Goal: Obtain resource: Obtain resource

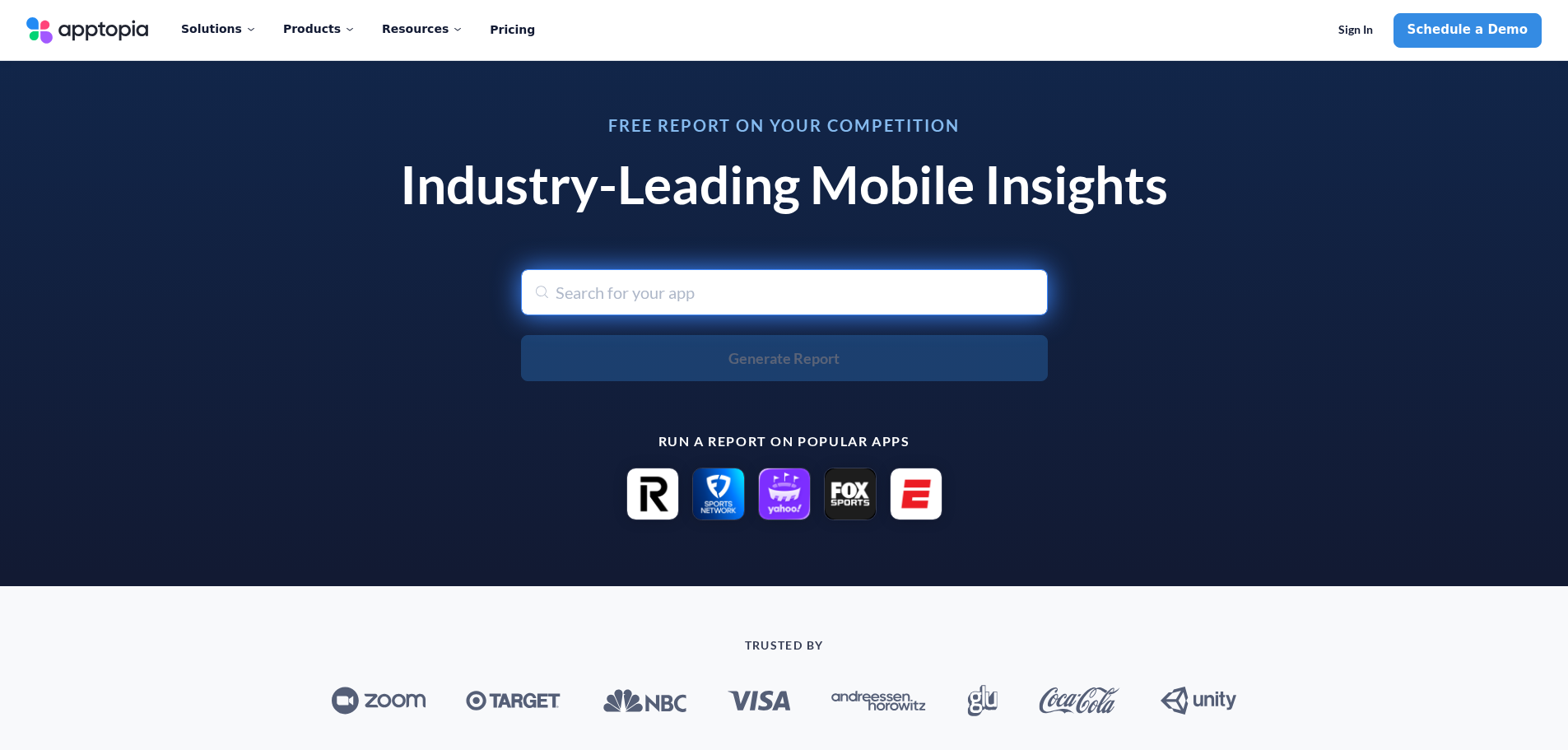
click at [722, 293] on input "text" at bounding box center [784, 293] width 527 height 46
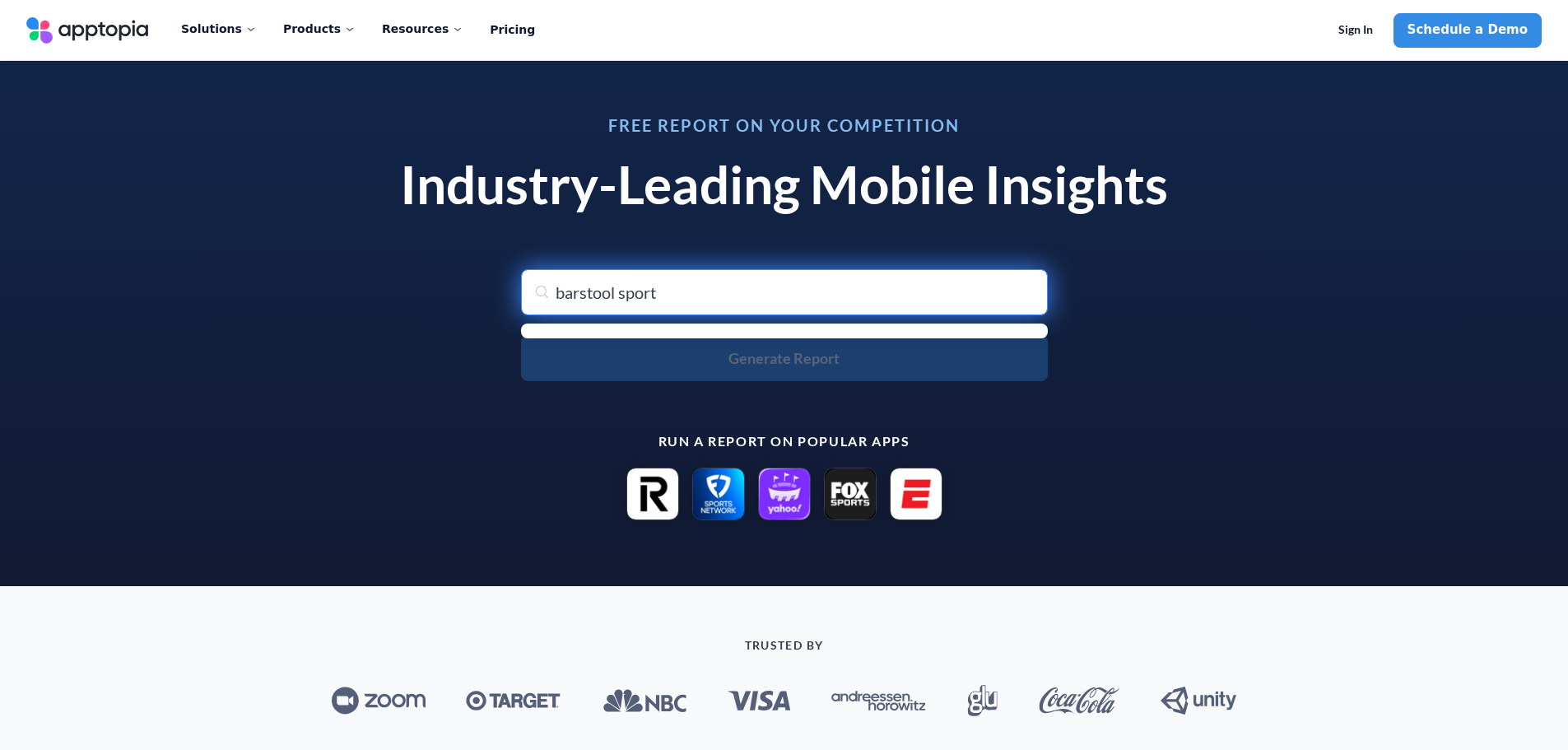
type input "barstool sports"
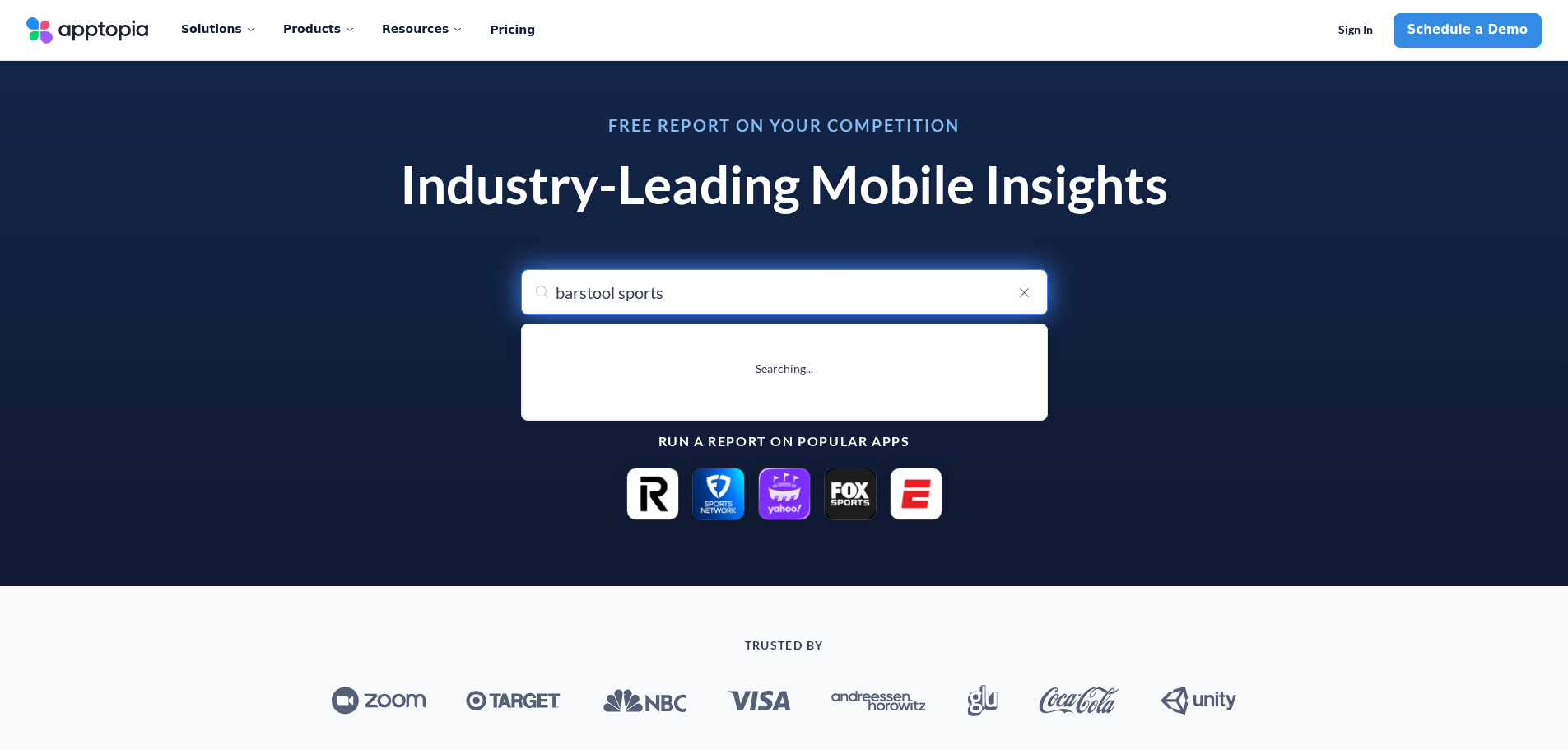
type input "barstool sports"
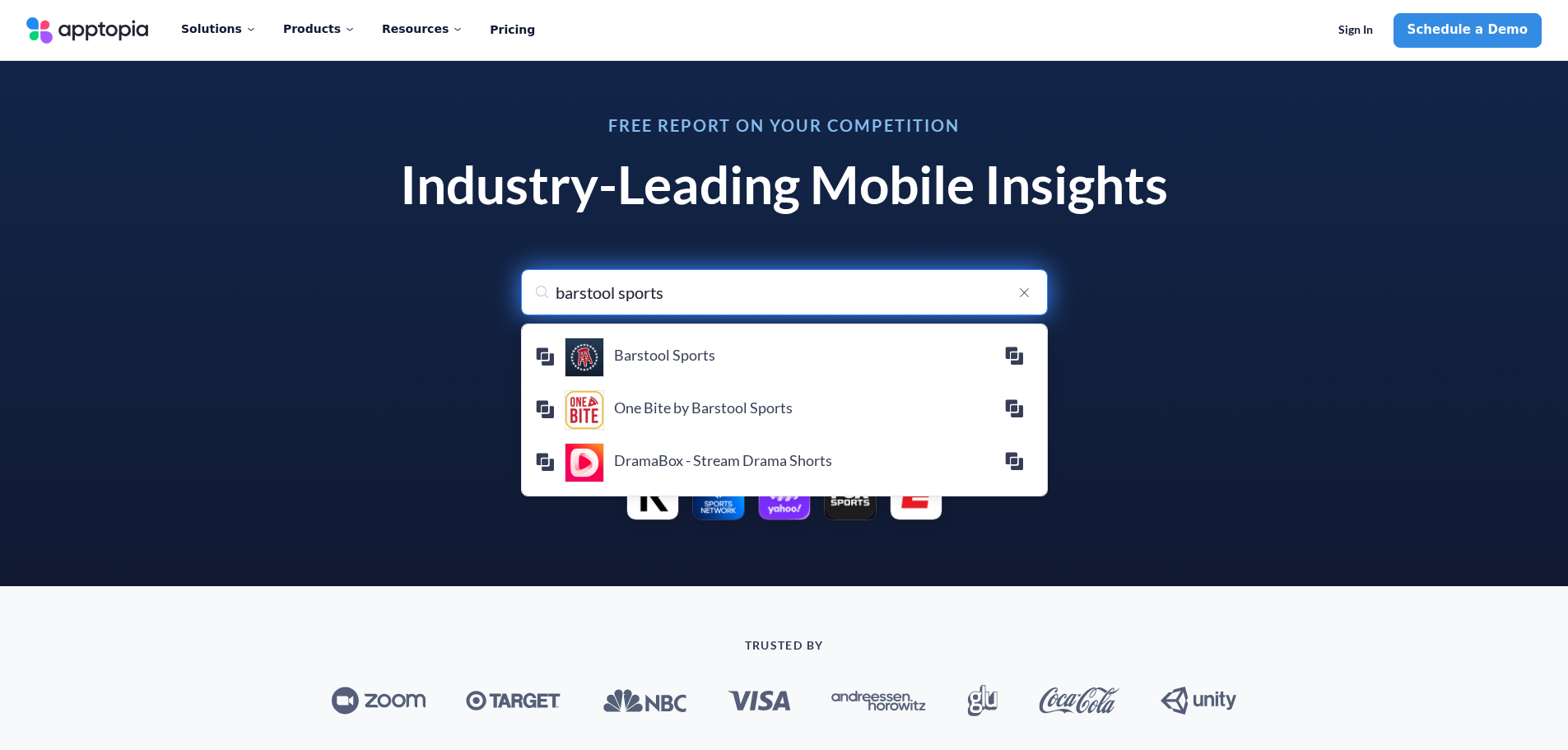
click at [684, 354] on h4 "Barstool Sports" at bounding box center [808, 355] width 390 height 18
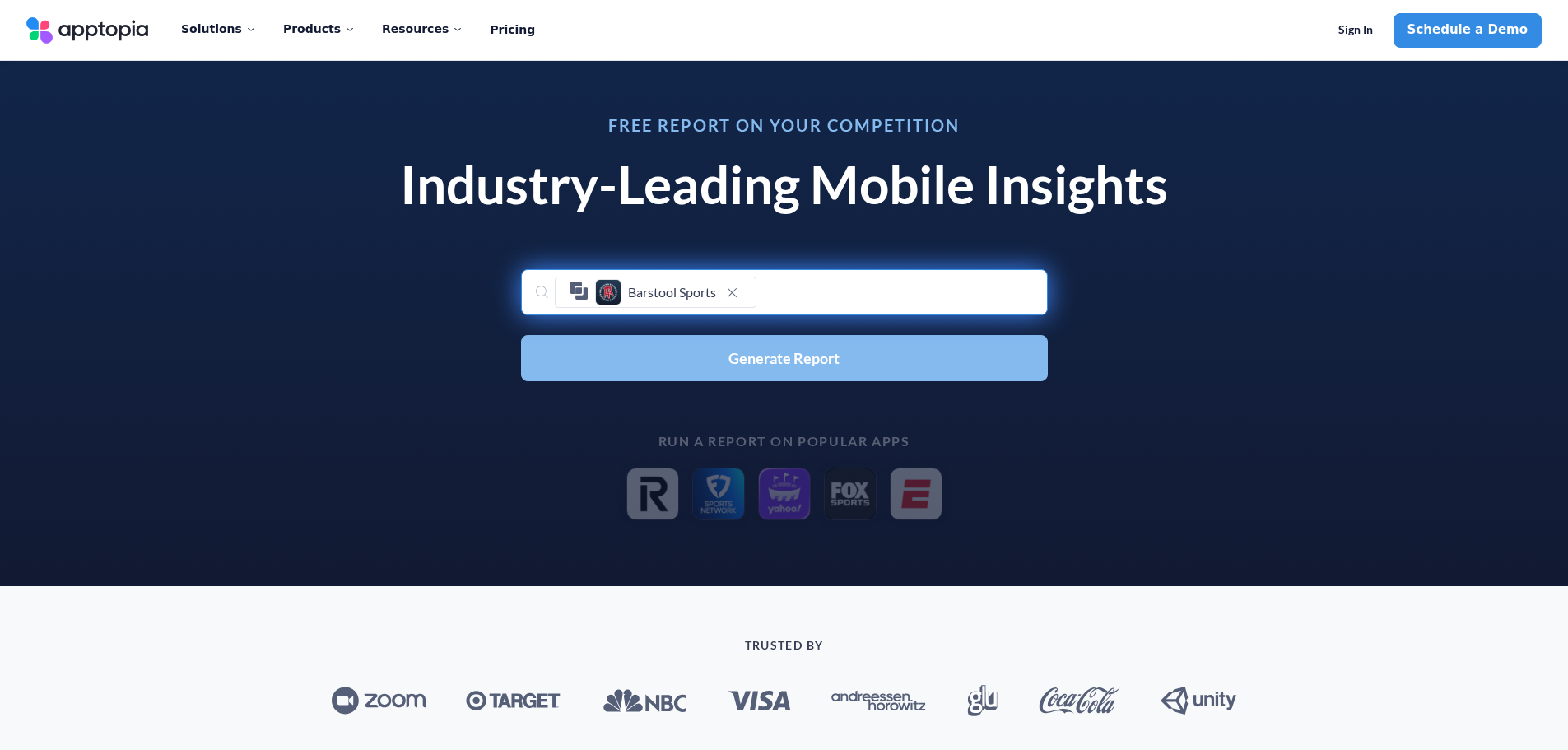
click at [784, 360] on span "Generate Report" at bounding box center [784, 359] width 111 height 15
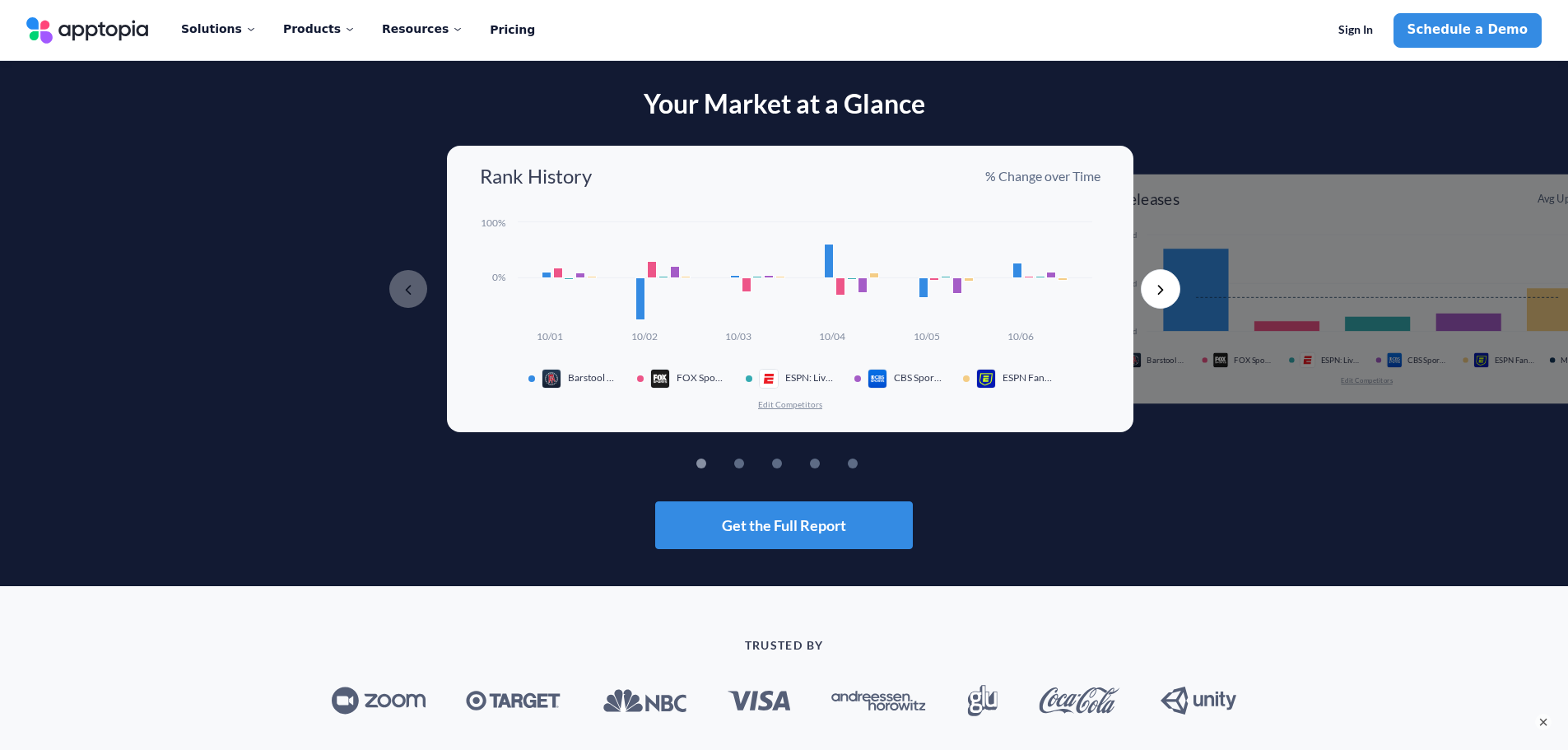
click at [798, 401] on button "Edit Competitors" at bounding box center [790, 404] width 66 height 12
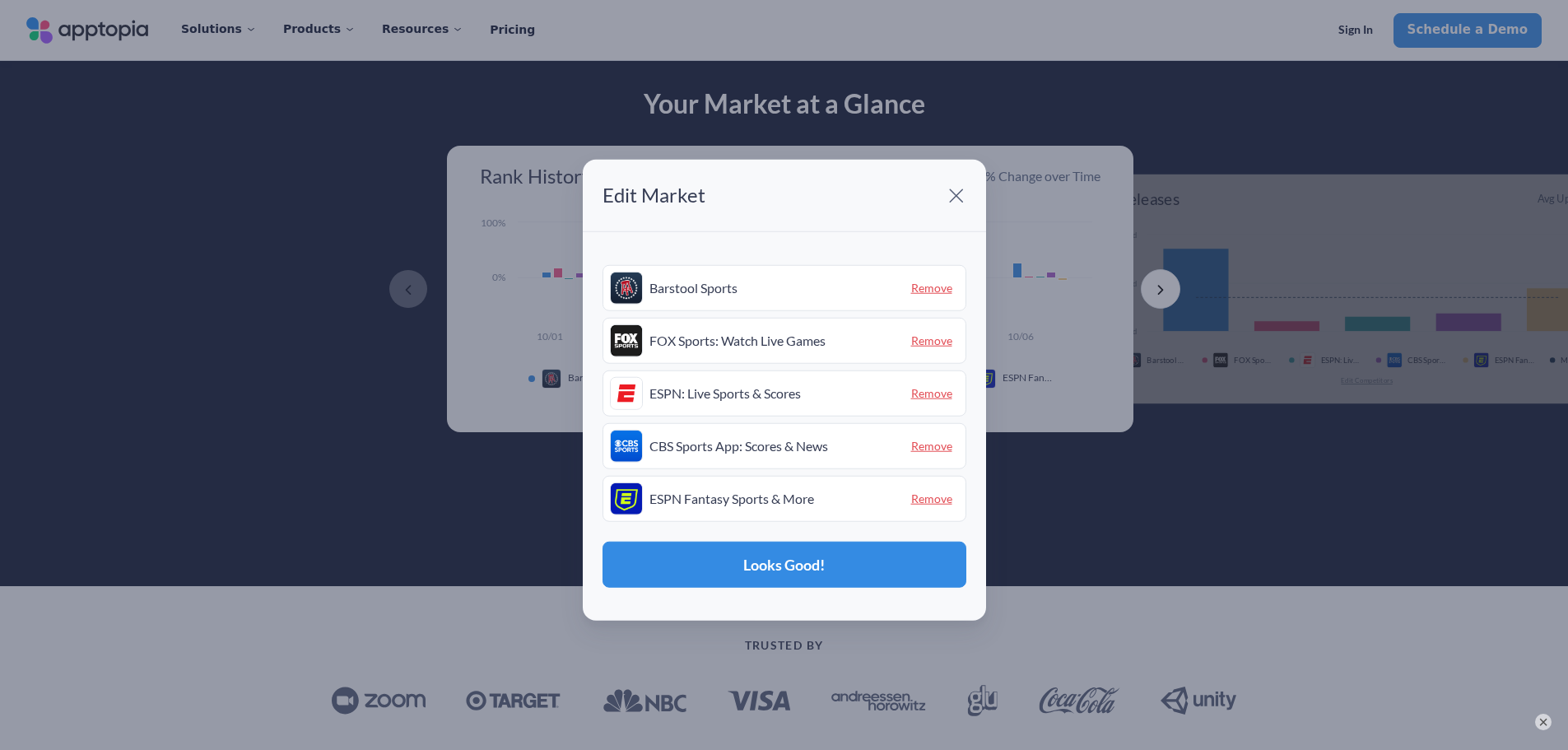
click at [950, 201] on span at bounding box center [957, 195] width 33 height 33
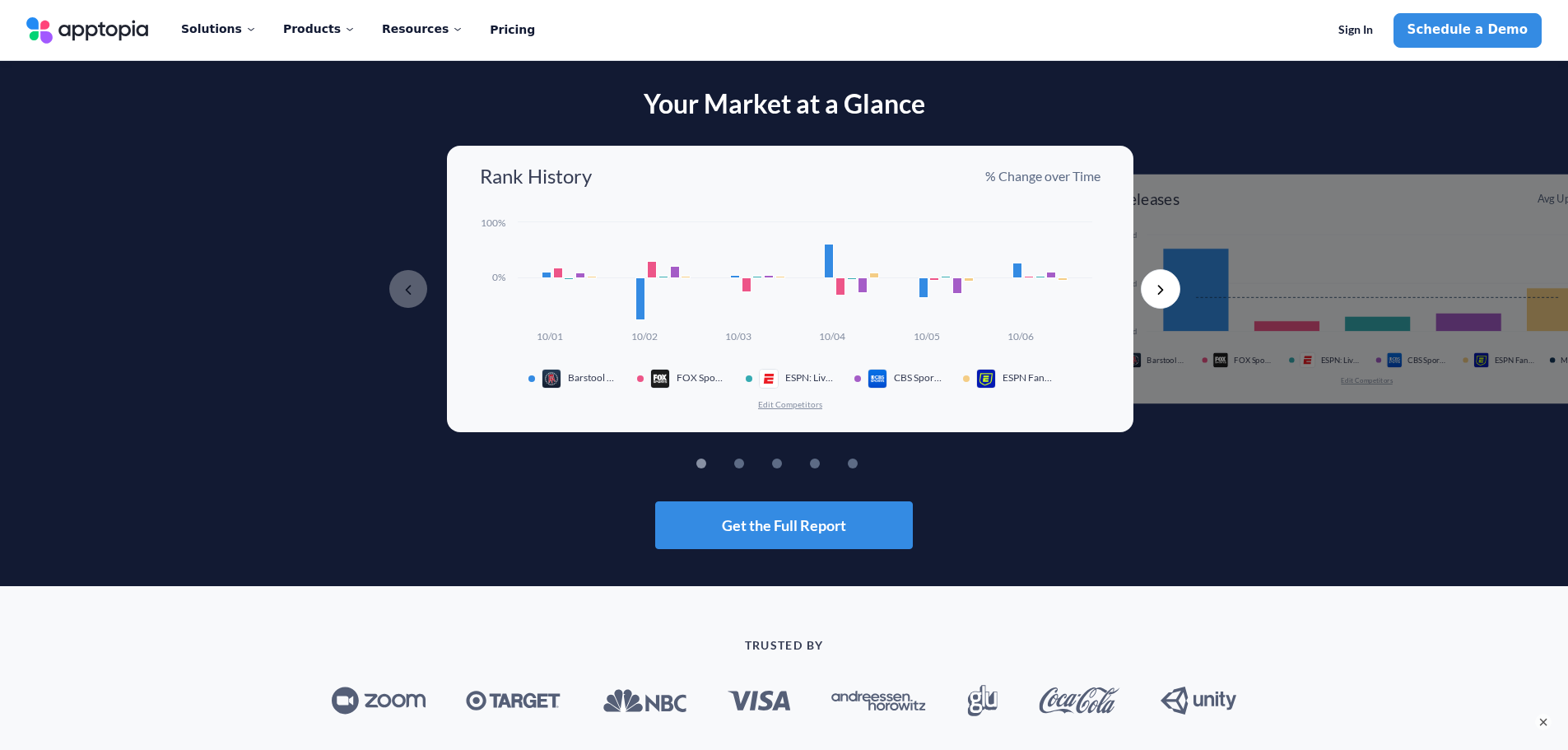
click at [1160, 290] on button "Next" at bounding box center [1160, 289] width 40 height 40
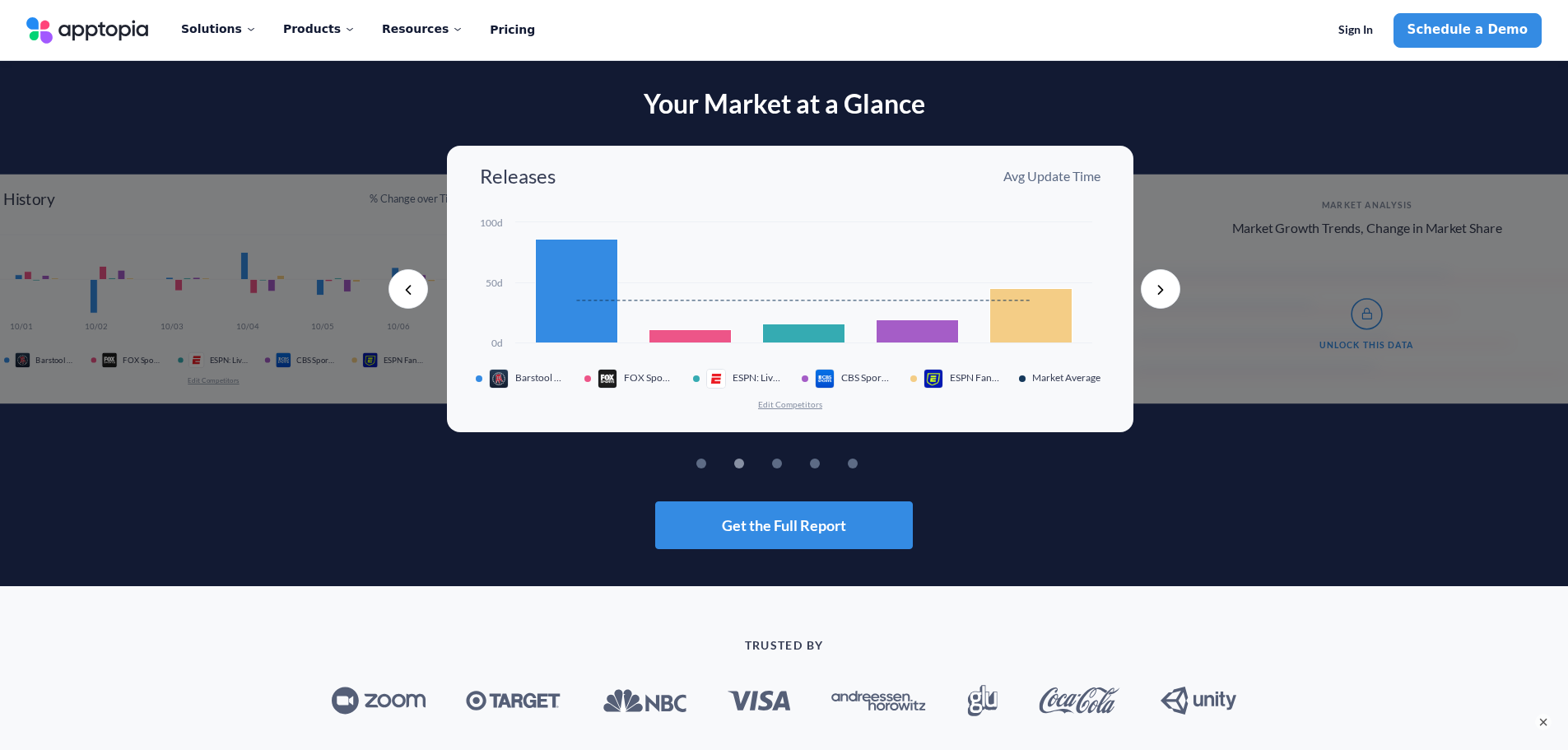
click at [1160, 290] on button "Next" at bounding box center [1160, 289] width 40 height 40
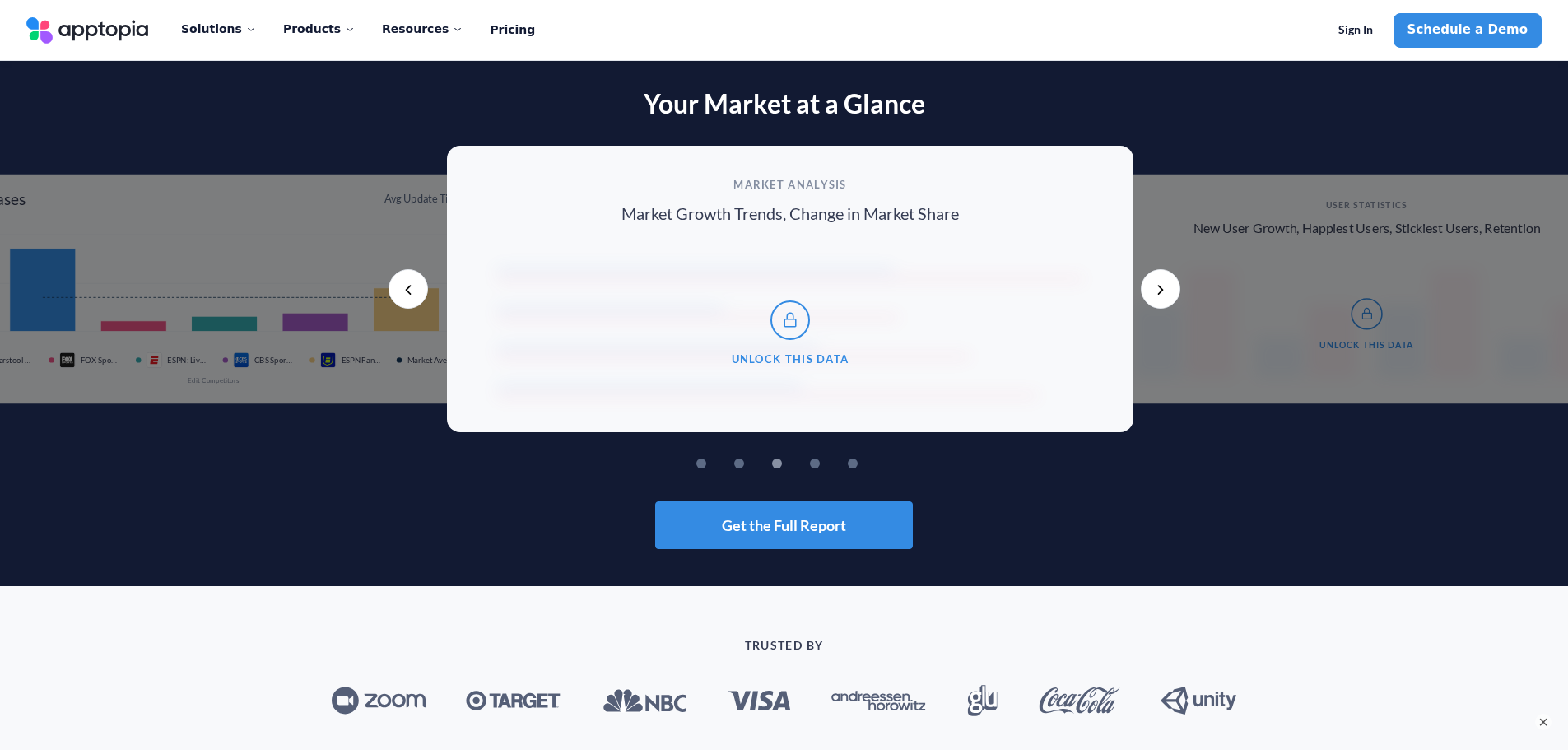
click at [1160, 290] on button "Next" at bounding box center [1160, 289] width 40 height 40
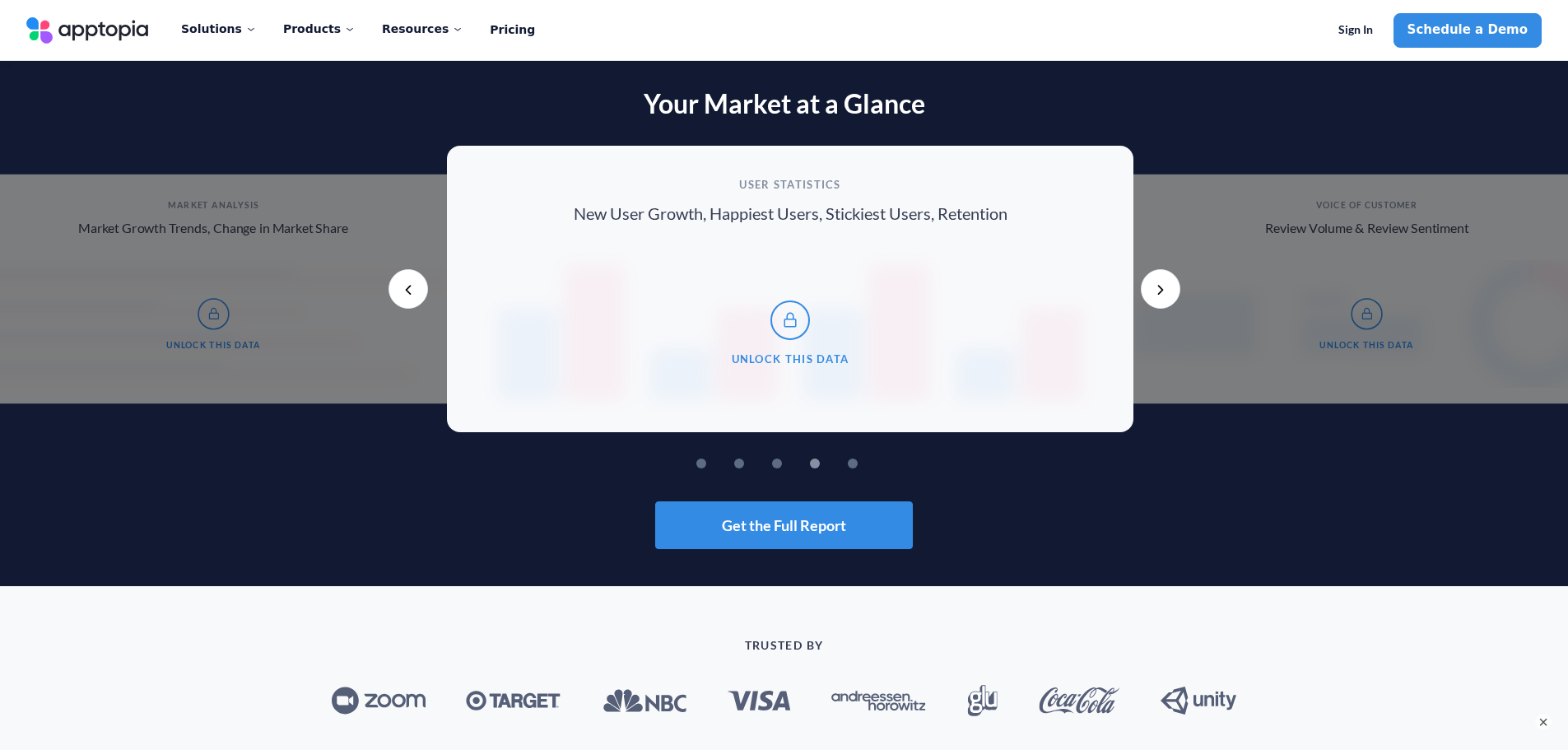
click at [1160, 290] on button "Next" at bounding box center [1160, 289] width 40 height 40
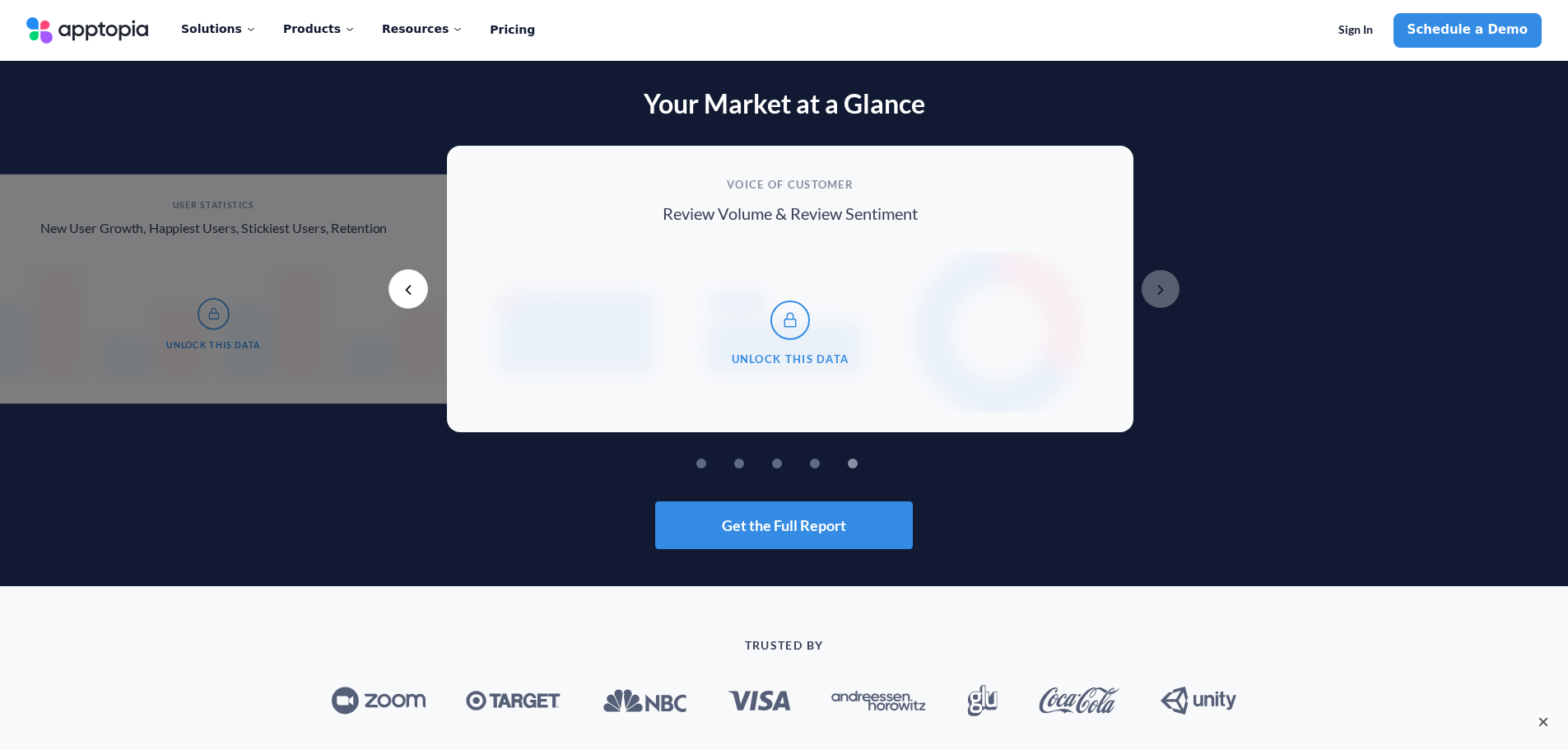
click at [1542, 724] on button "×" at bounding box center [1543, 722] width 20 height 20
click at [404, 291] on button "Previous" at bounding box center [408, 289] width 40 height 40
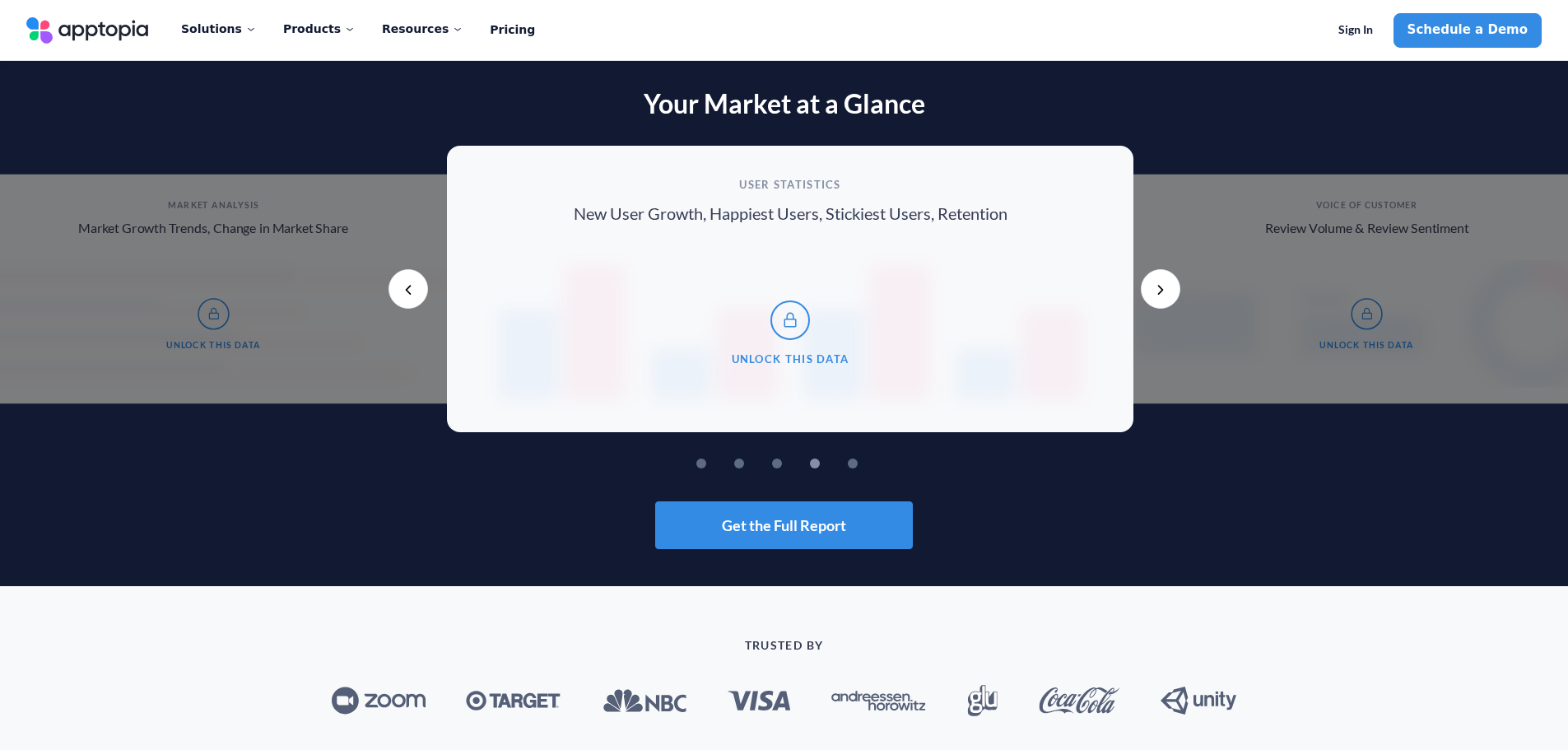
click at [404, 291] on button "Previous" at bounding box center [408, 289] width 40 height 40
click at [411, 292] on button "Previous" at bounding box center [408, 289] width 40 height 40
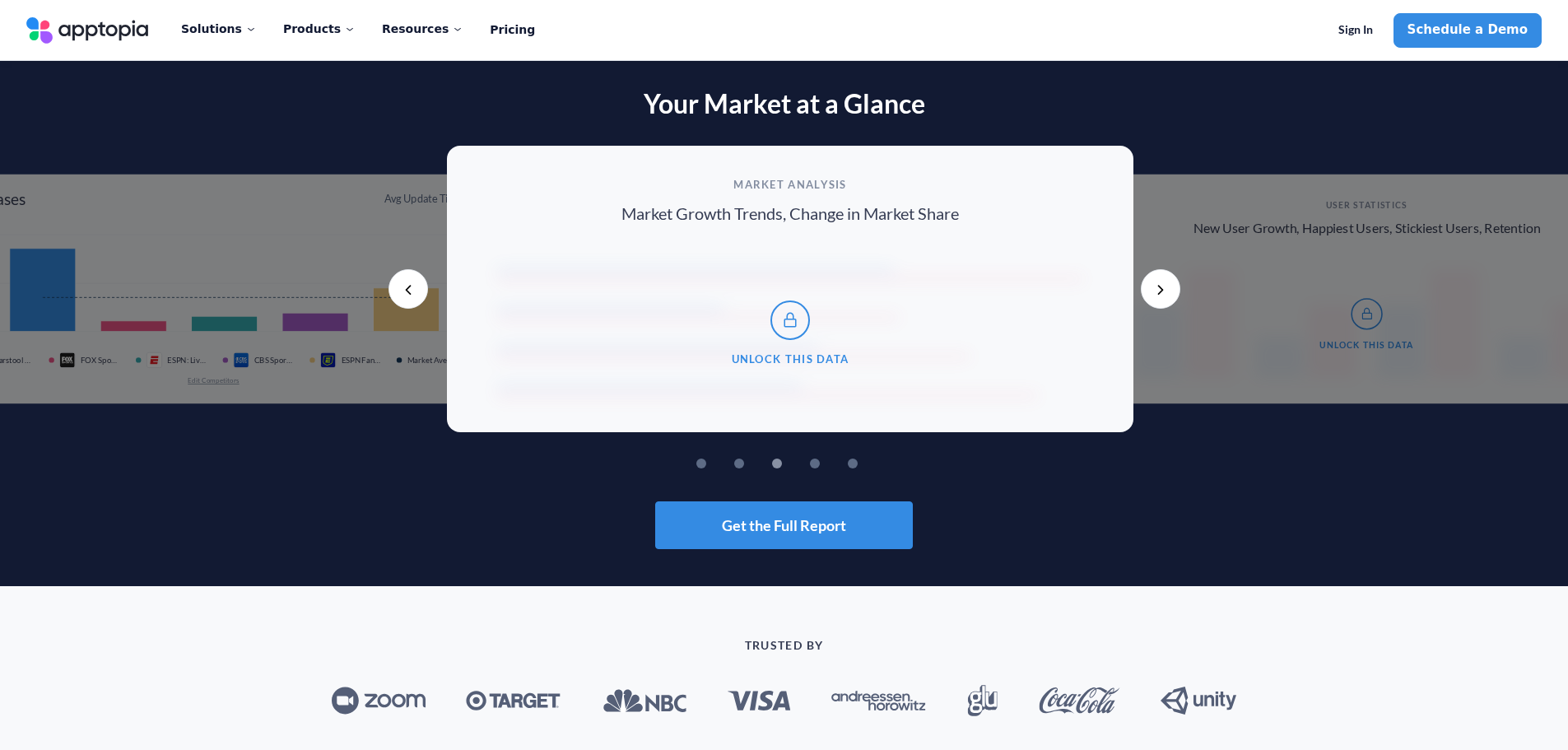
click at [411, 292] on button "Previous" at bounding box center [408, 289] width 40 height 40
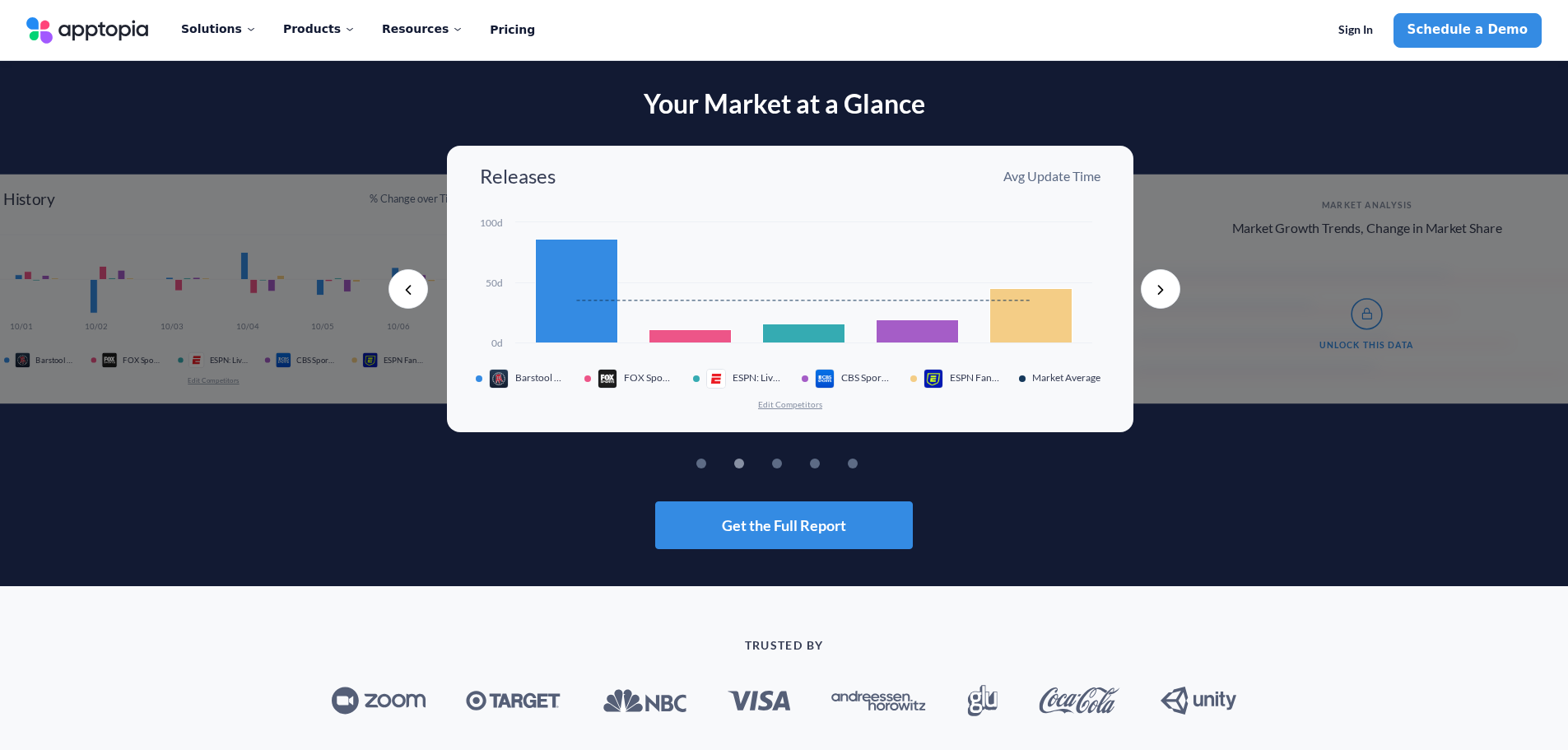
click at [411, 292] on button "Previous" at bounding box center [408, 289] width 40 height 40
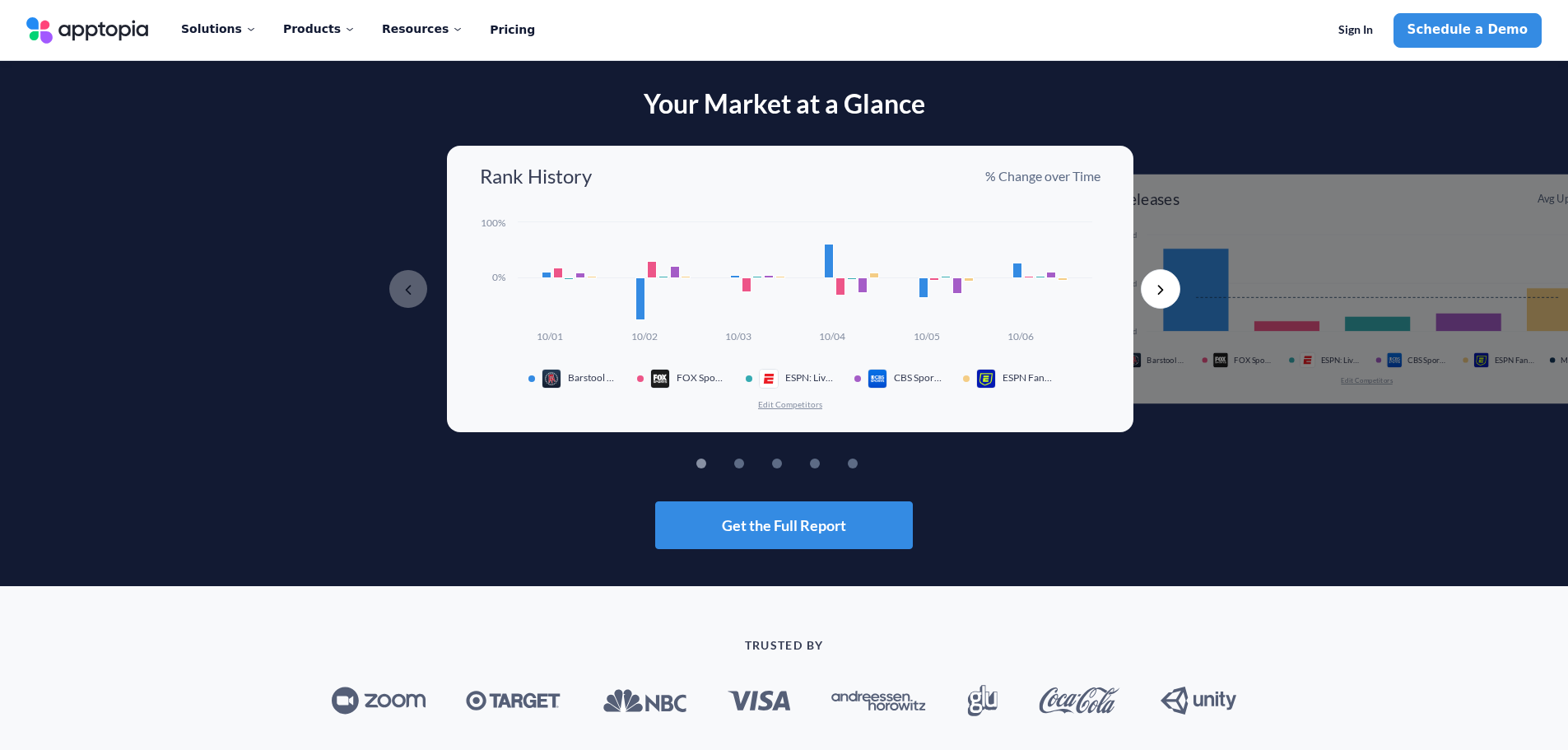
click at [411, 292] on button "Previous" at bounding box center [408, 289] width 40 height 40
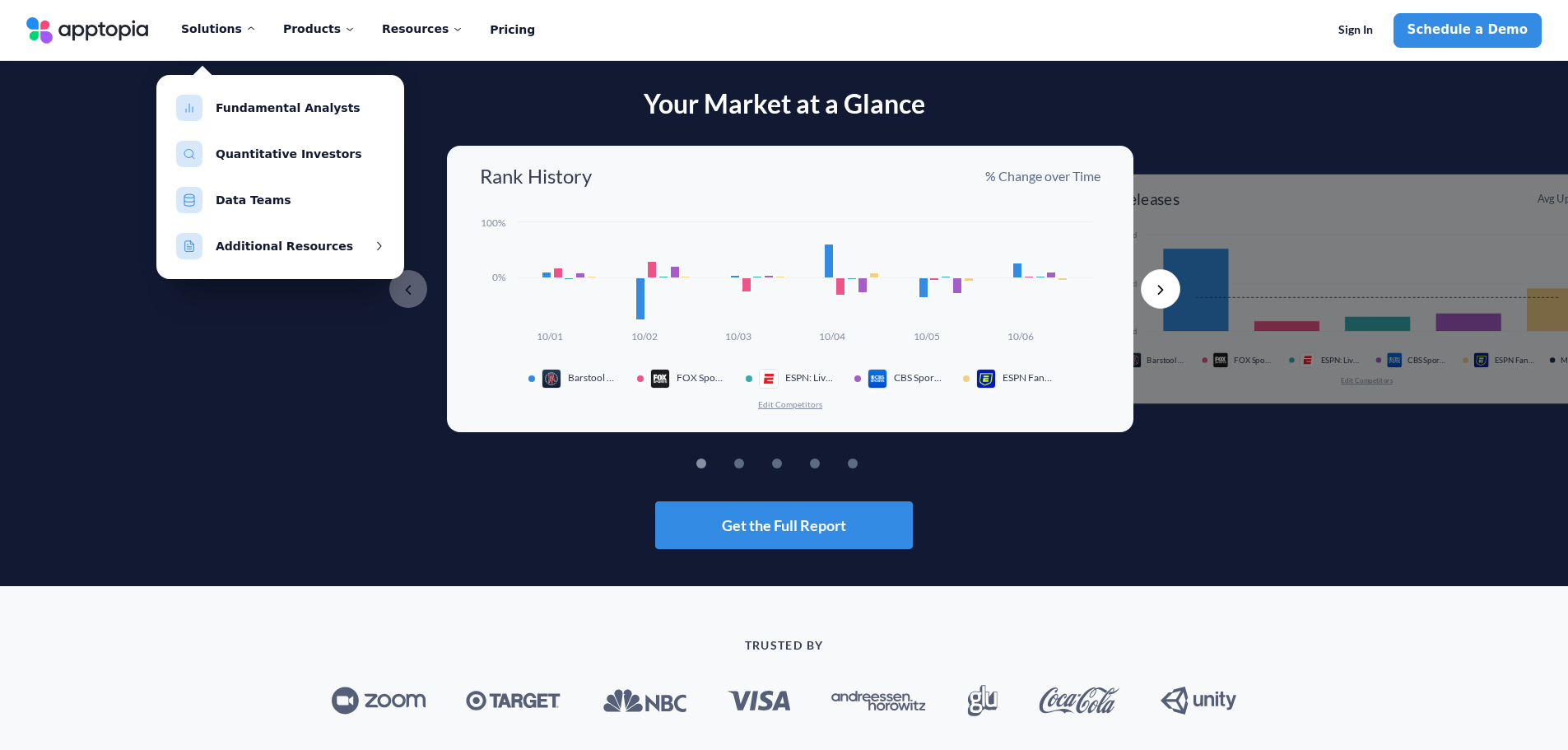
click at [234, 21] on div "Solutions" at bounding box center [219, 29] width 76 height 35
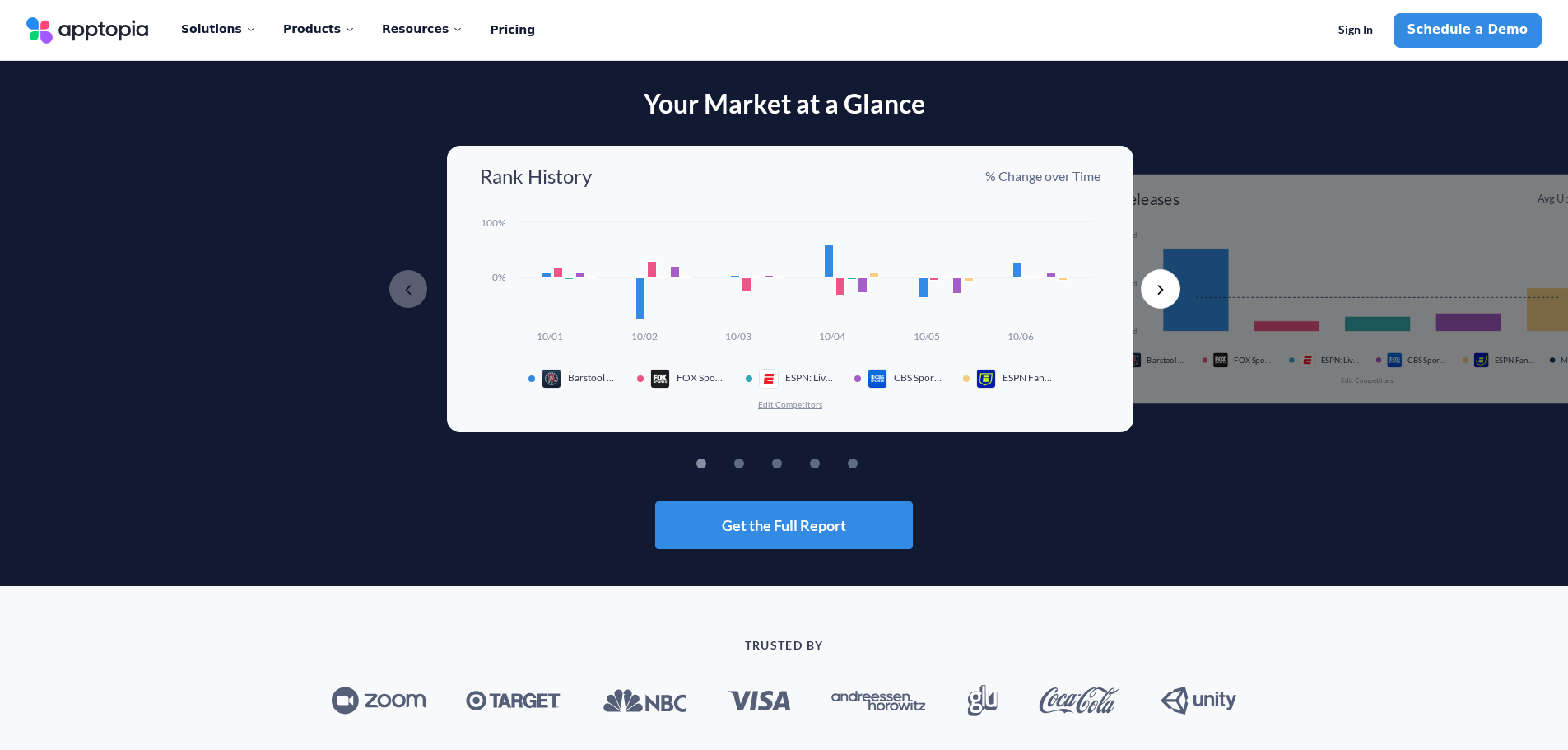
click at [405, 296] on button "Previous" at bounding box center [408, 289] width 40 height 40
click at [838, 300] on rect at bounding box center [789, 281] width 620 height 134
click at [1159, 279] on button "Next" at bounding box center [1160, 289] width 40 height 40
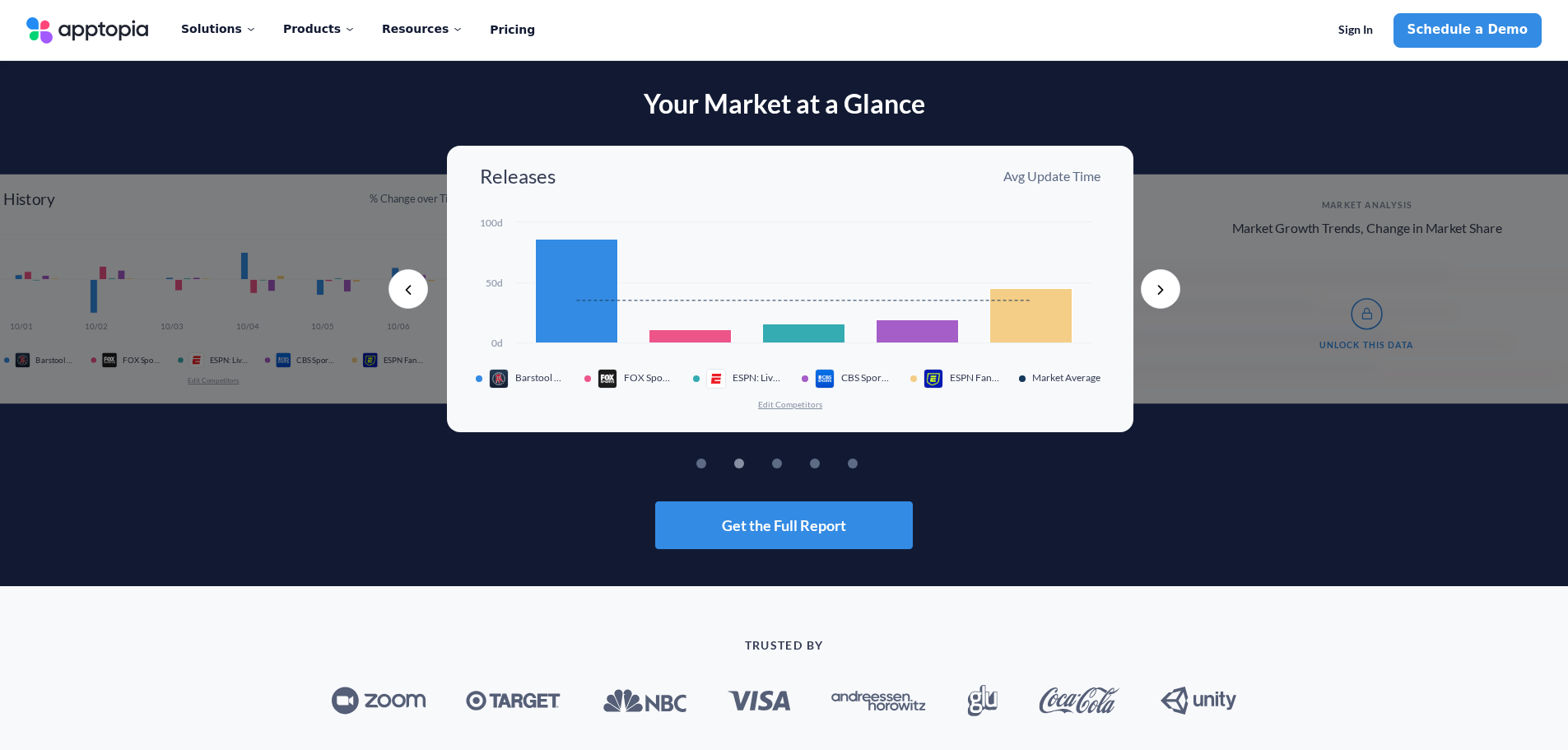
click at [1162, 289] on button "Next" at bounding box center [1160, 289] width 40 height 40
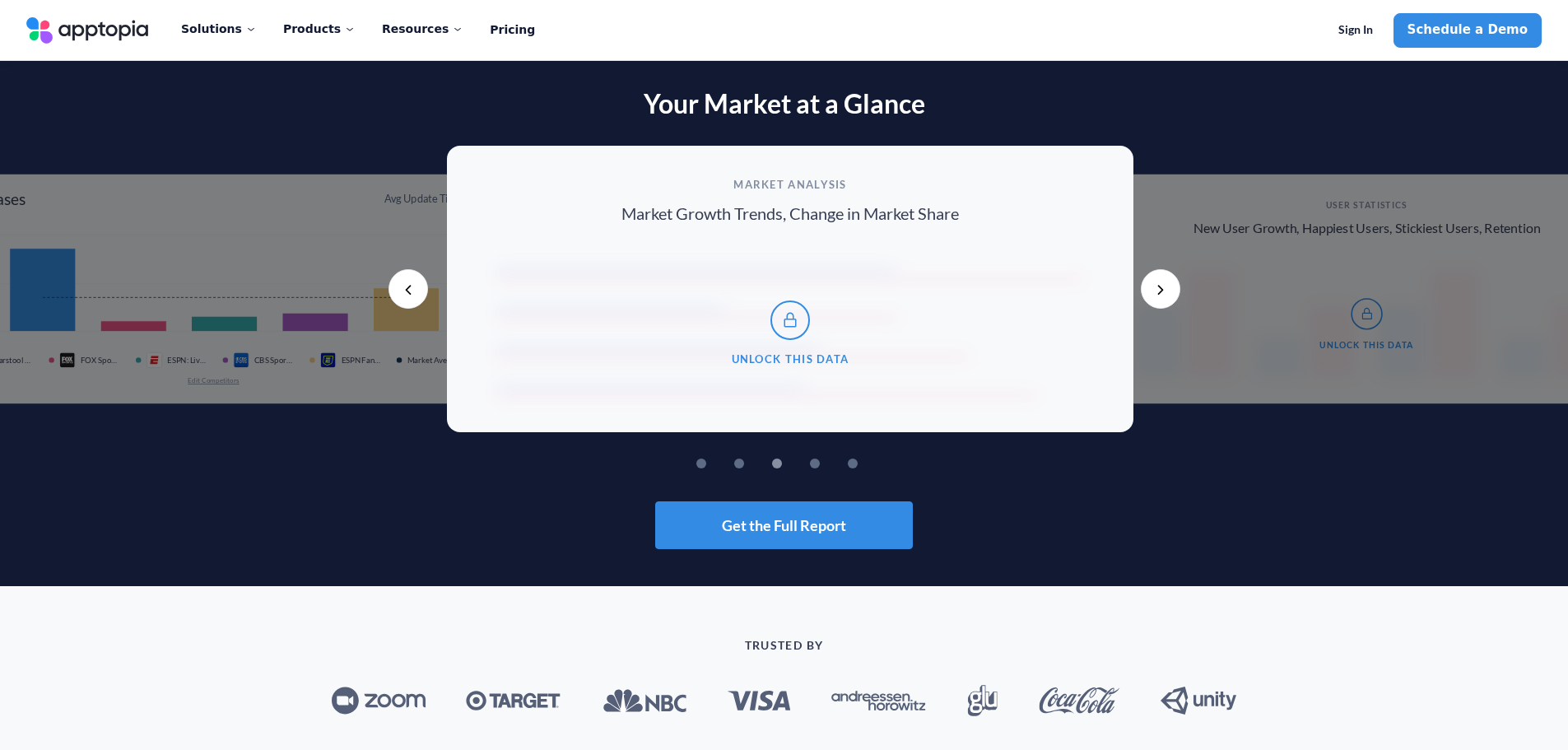
click at [97, 30] on link "Apptopia Logo" at bounding box center [87, 30] width 122 height 26
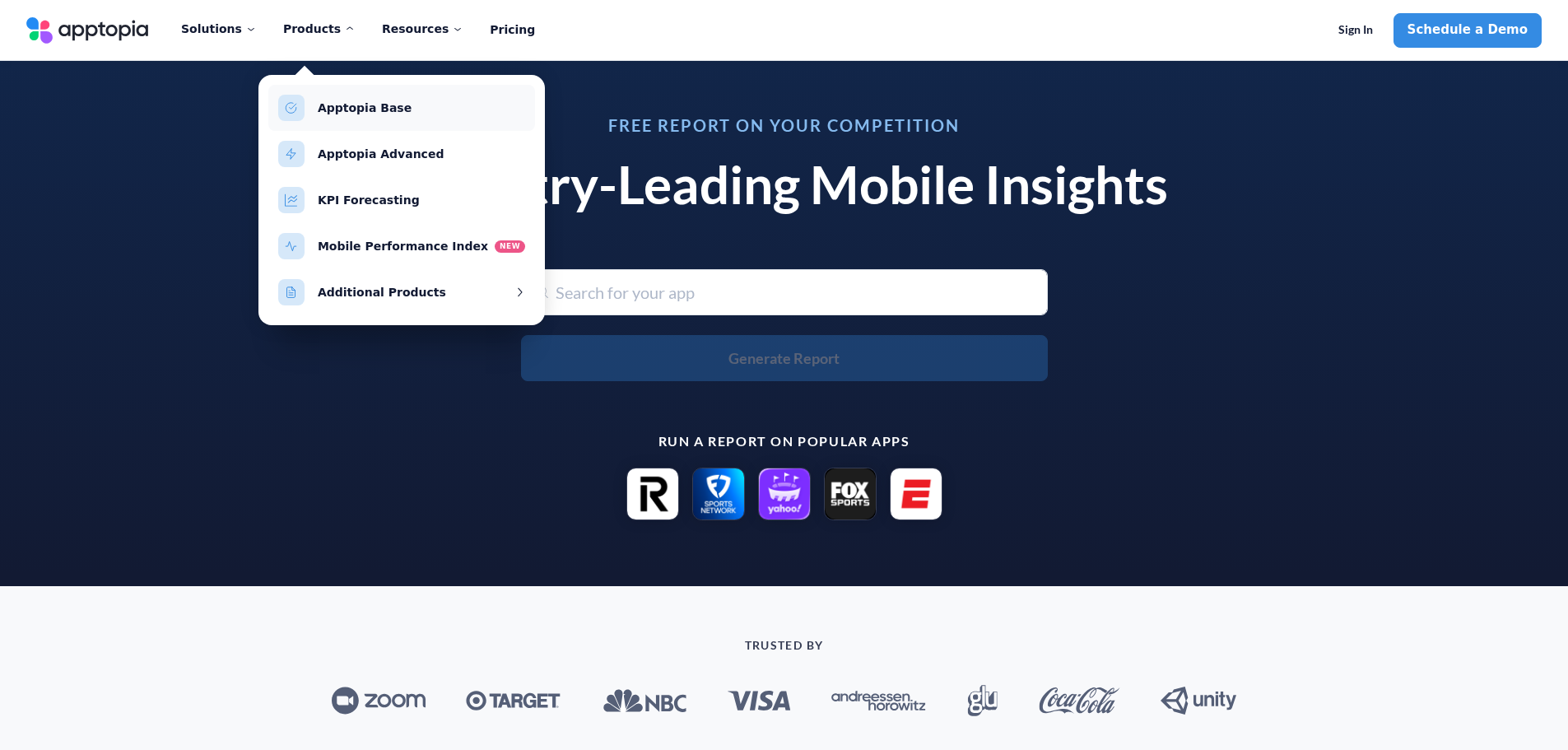
click at [338, 108] on link "Apptopia Base" at bounding box center [365, 108] width 94 height 13
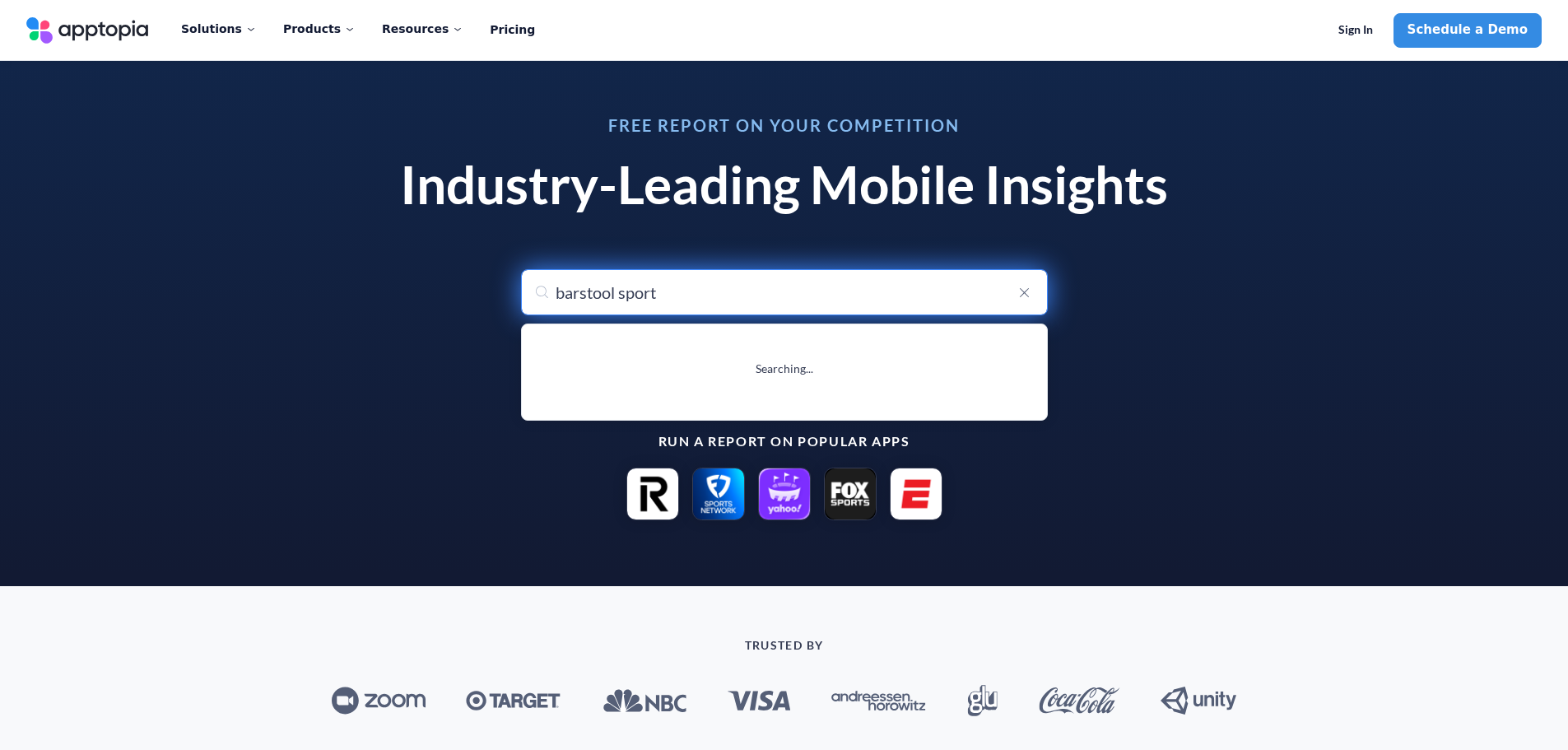
type input "barstool sports"
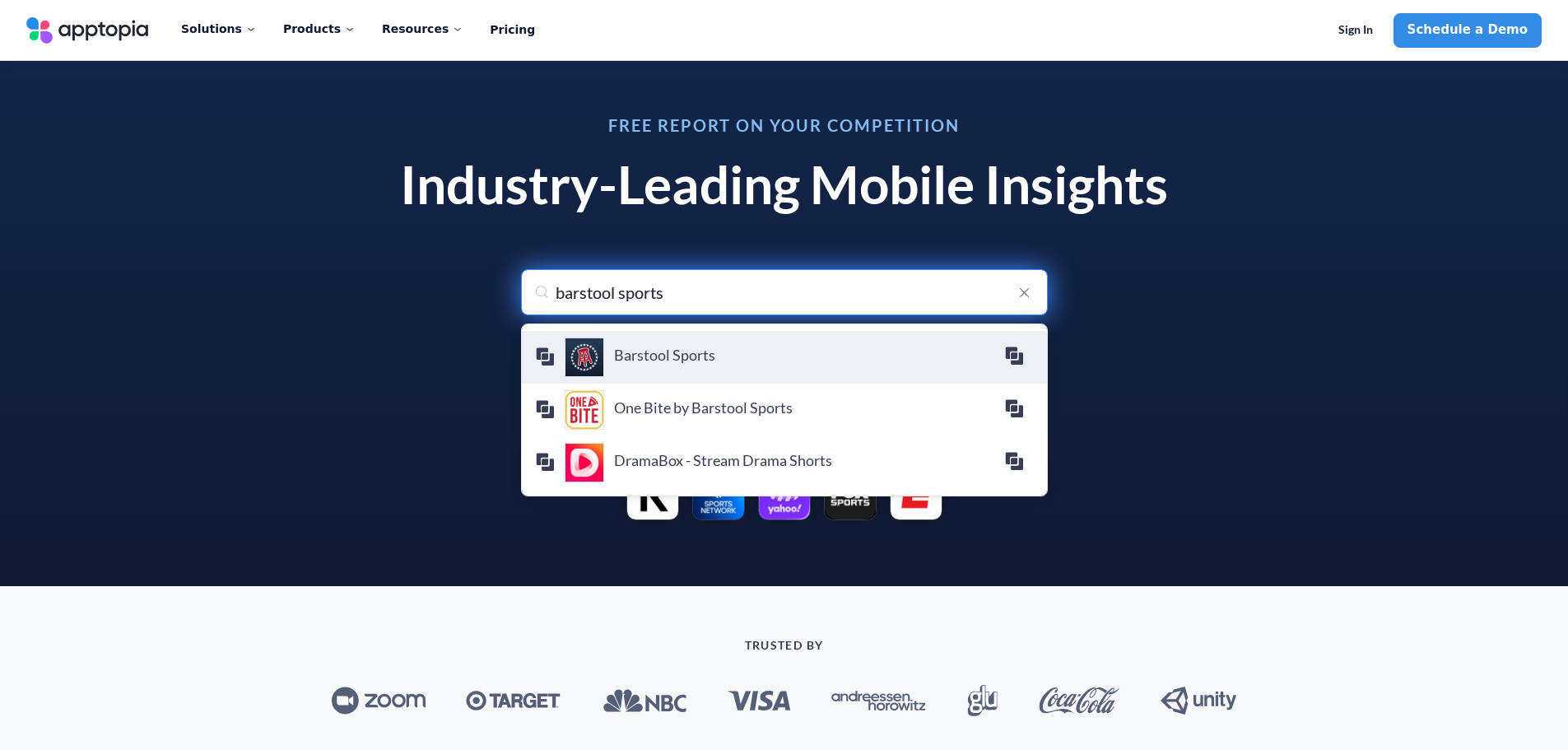
click at [1004, 356] on icon "menu-options" at bounding box center [1014, 356] width 20 height 20
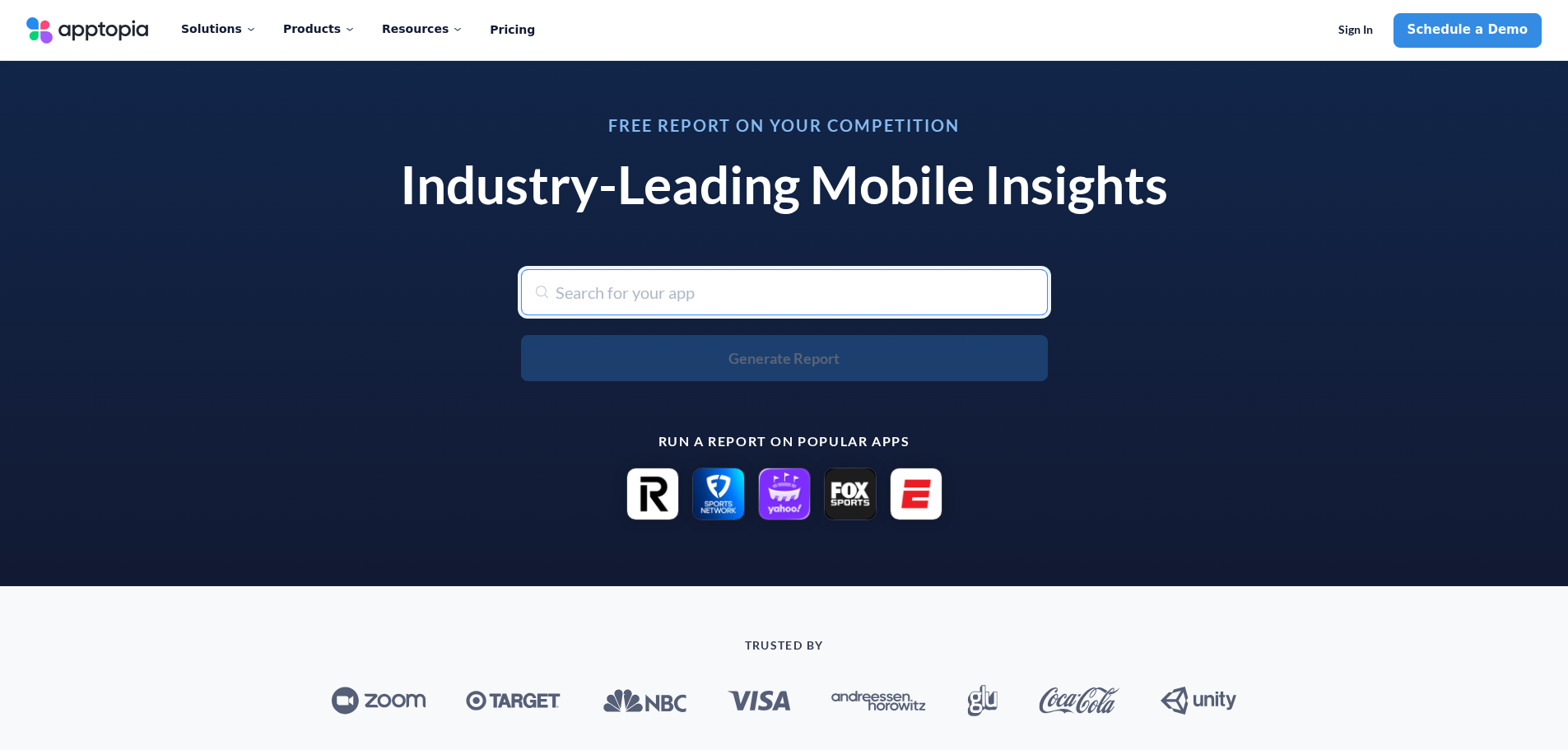
click at [745, 301] on input "text" at bounding box center [784, 293] width 527 height 46
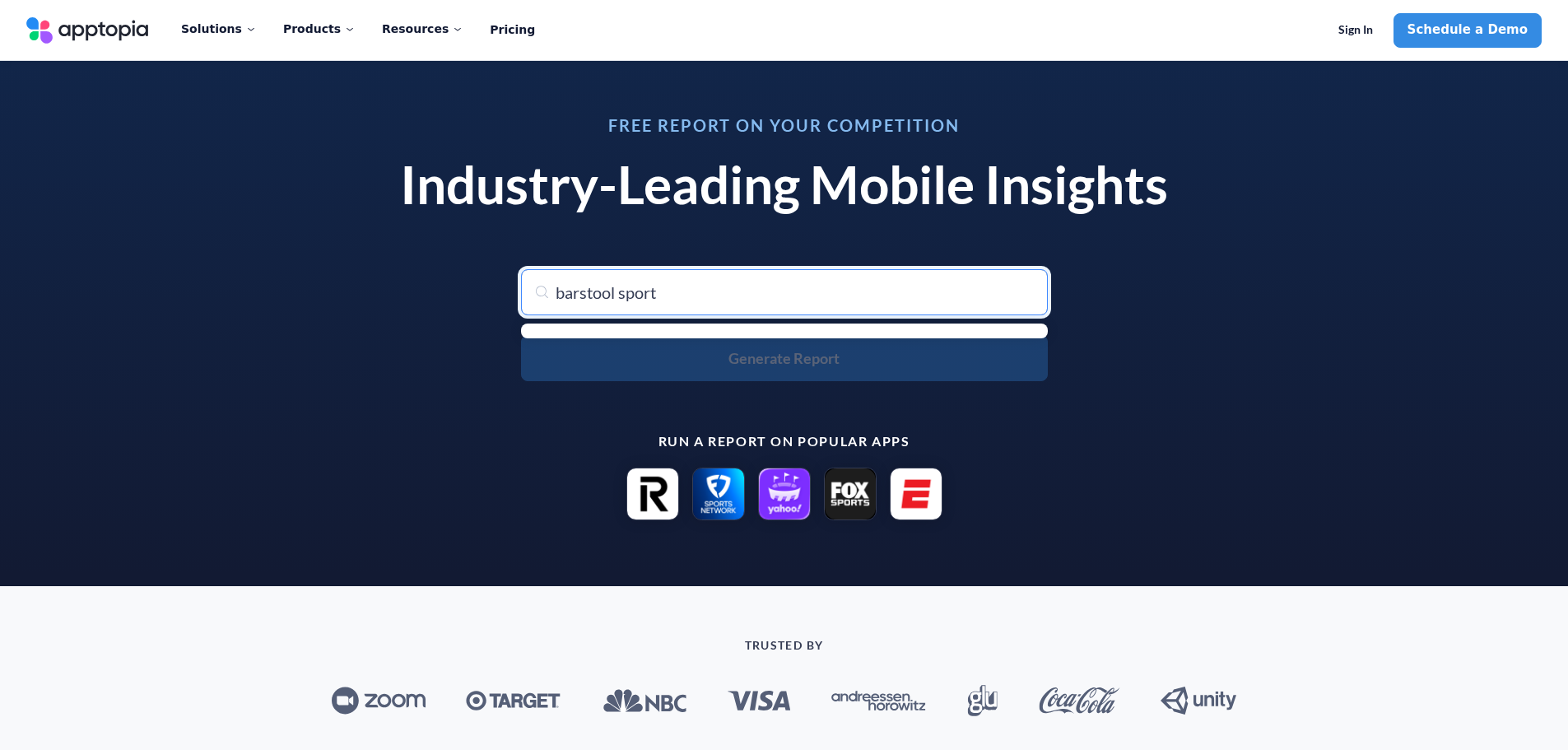
type input "barstool sports"
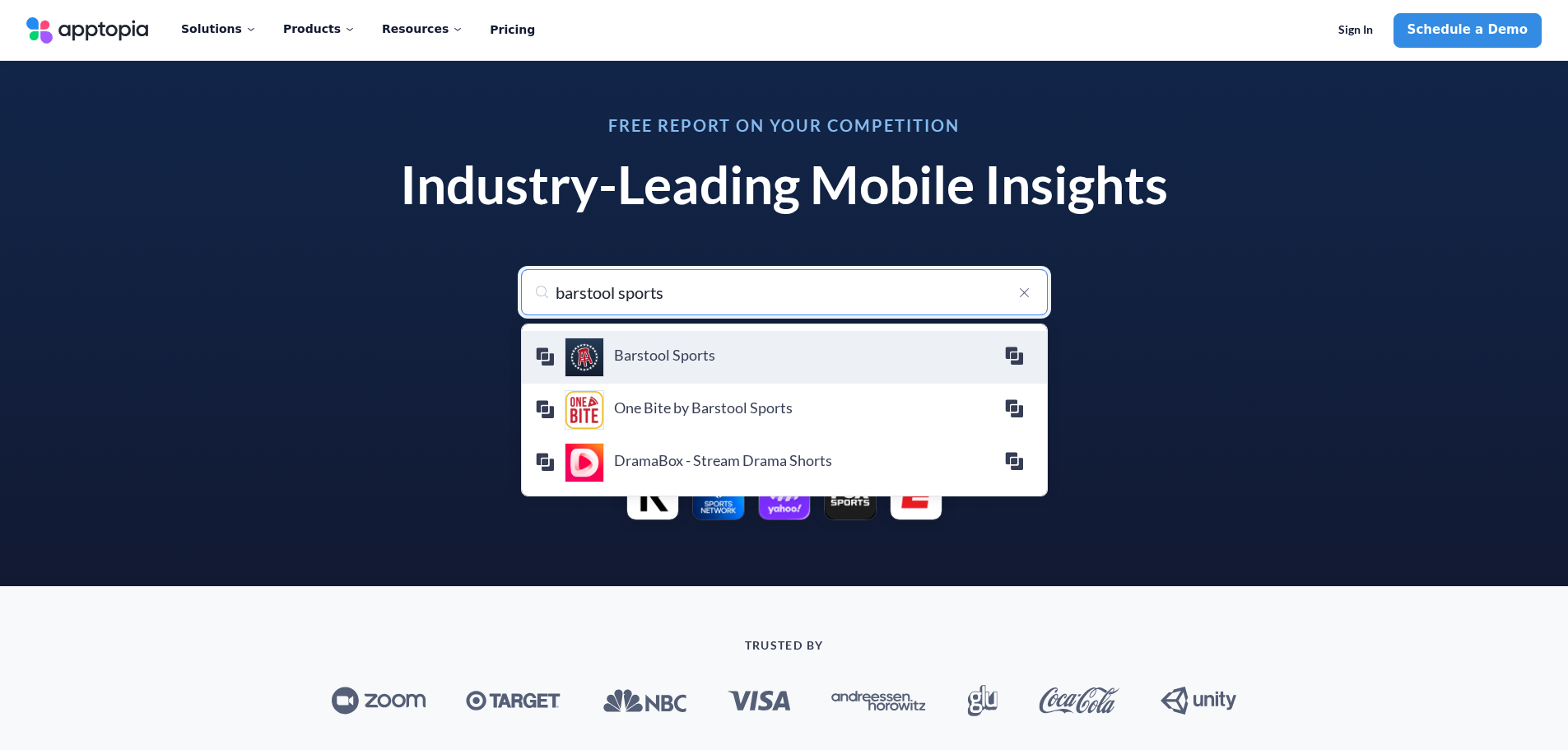
click at [686, 360] on h4 "Barstool Sports" at bounding box center [808, 355] width 390 height 18
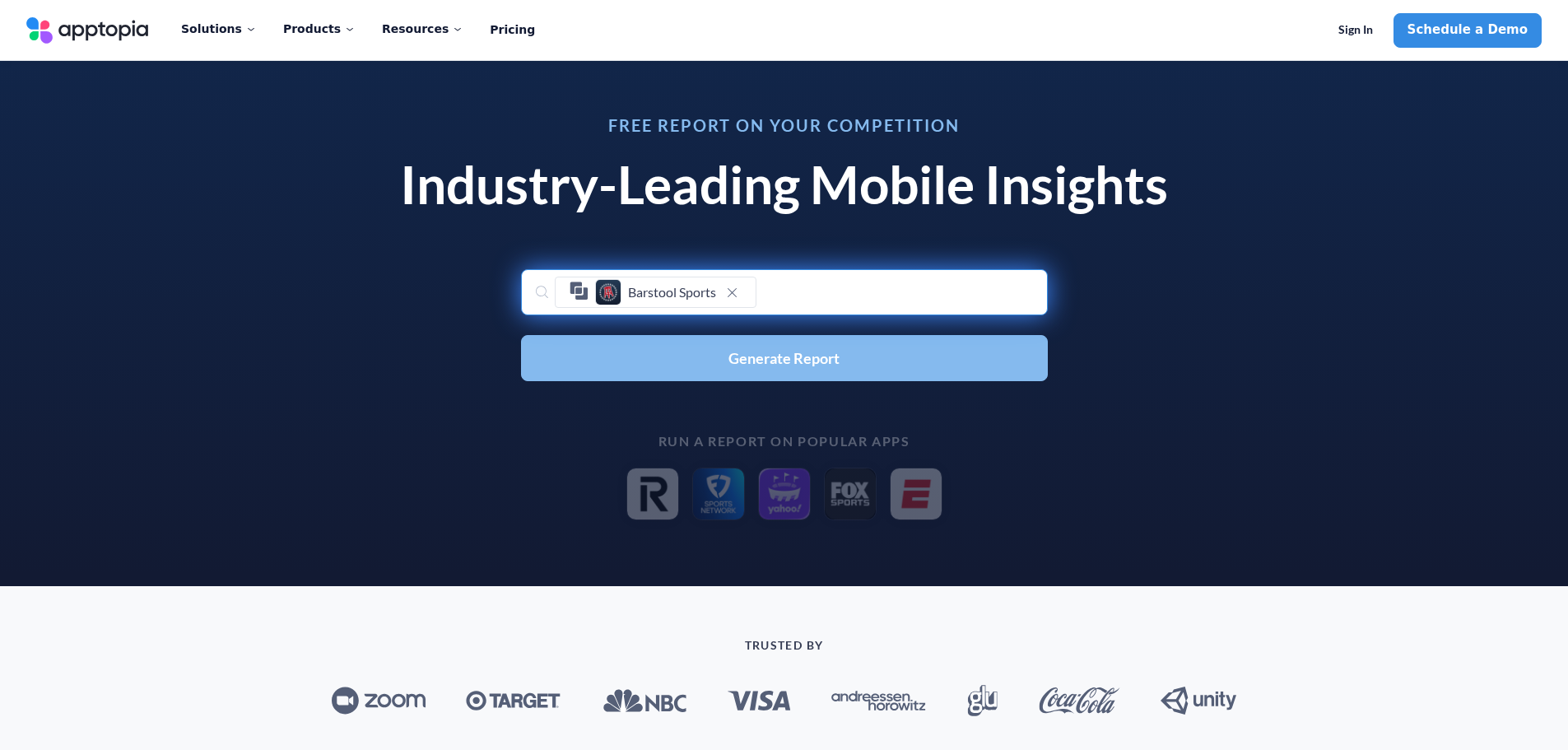
click at [766, 359] on span "Generate Report" at bounding box center [784, 359] width 111 height 15
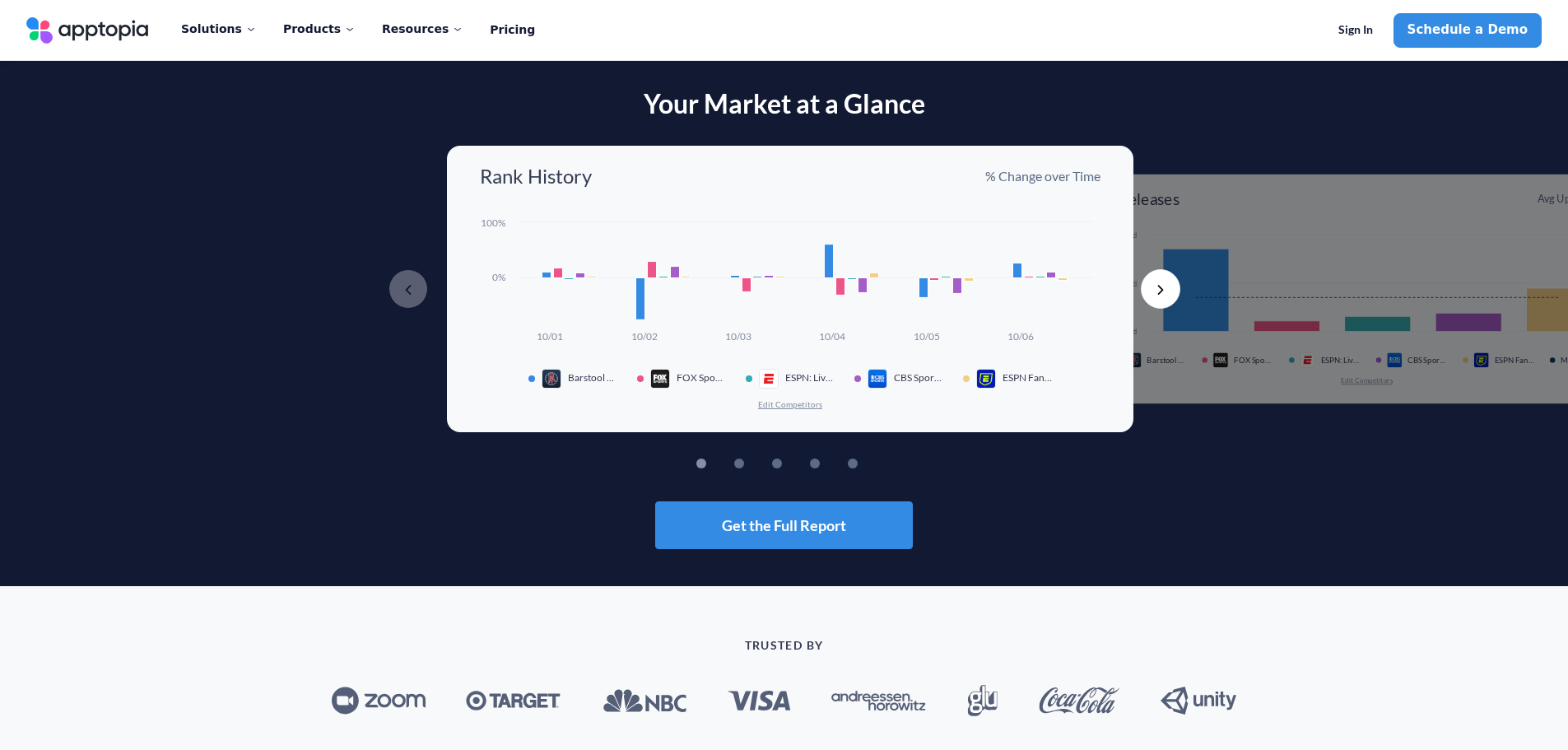
click at [771, 405] on button "Edit Competitors" at bounding box center [790, 404] width 66 height 12
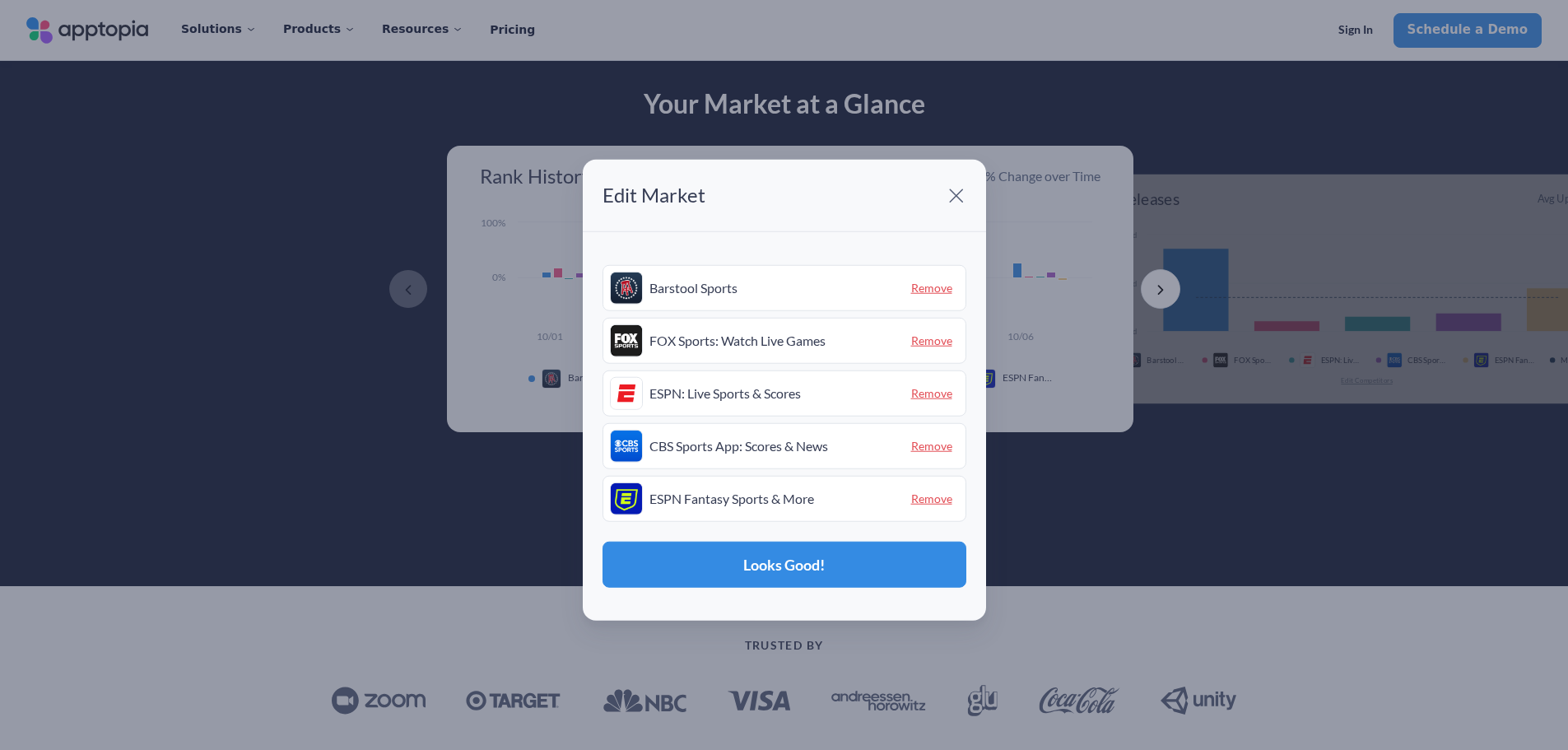
click at [938, 496] on span "Remove" at bounding box center [932, 498] width 54 height 26
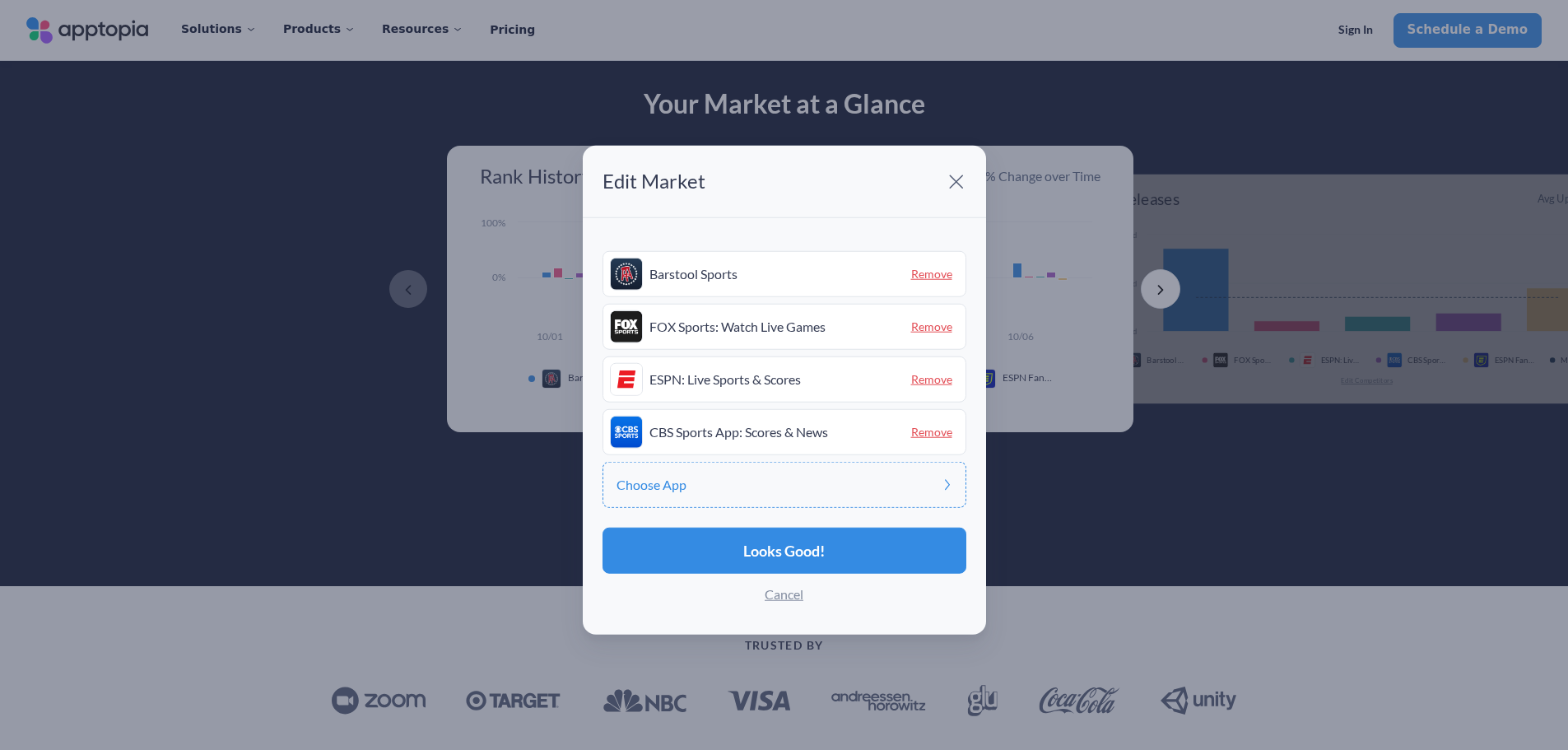
click at [657, 481] on span "Choose App" at bounding box center [651, 485] width 70 height 13
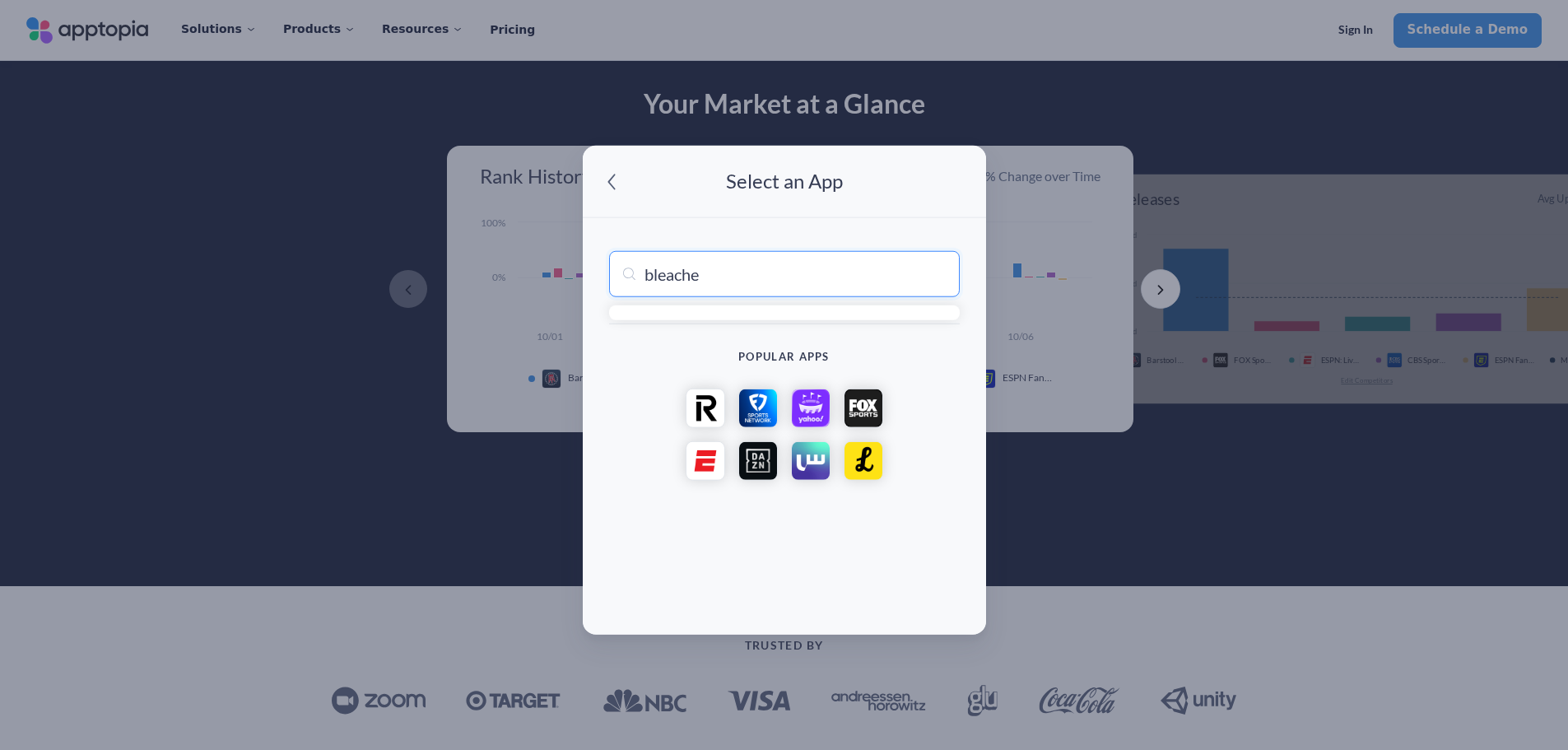
type input "bleacher"
type input "bleacher Report: Sports News"
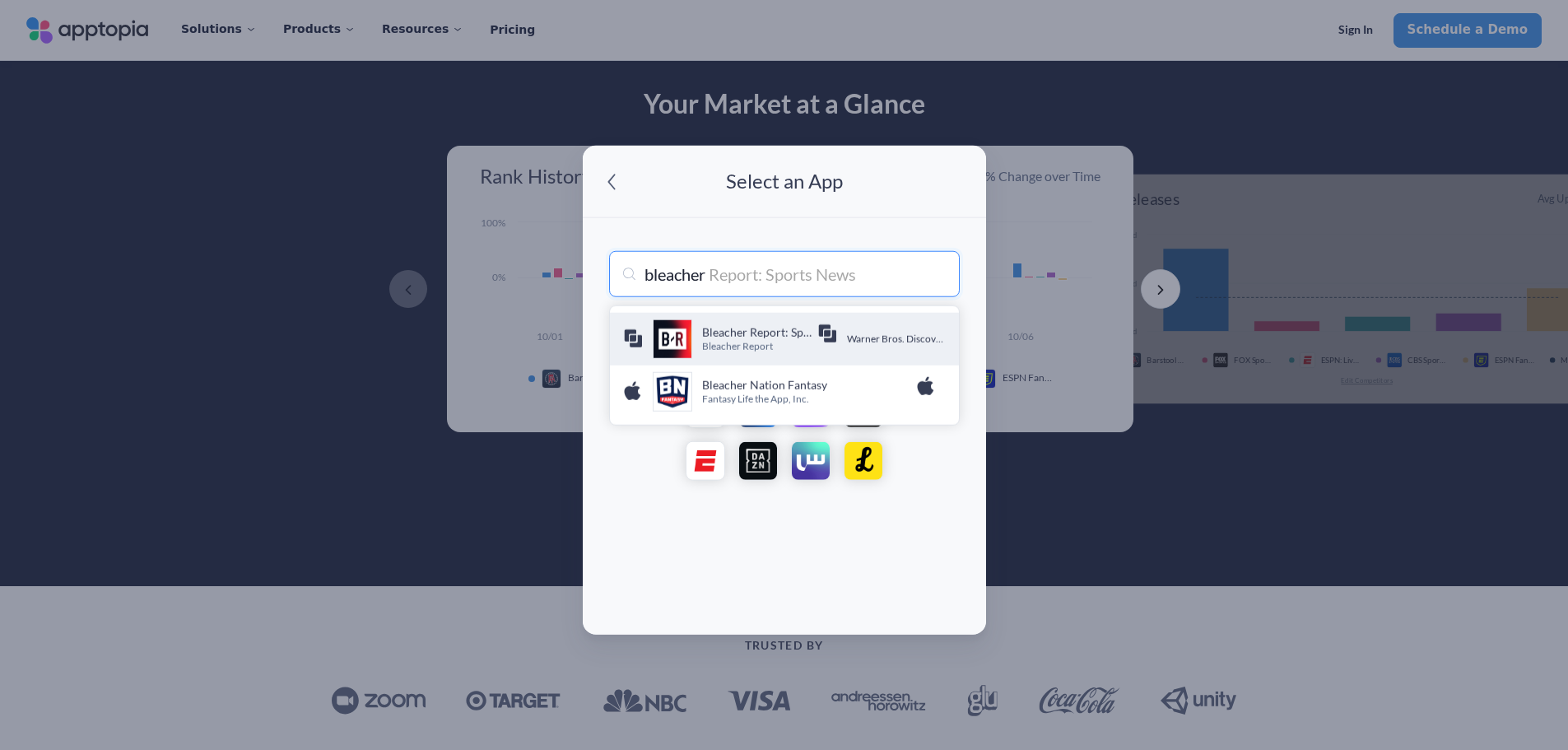
click at [750, 340] on p "Bleacher Report" at bounding box center [760, 347] width 115 height 14
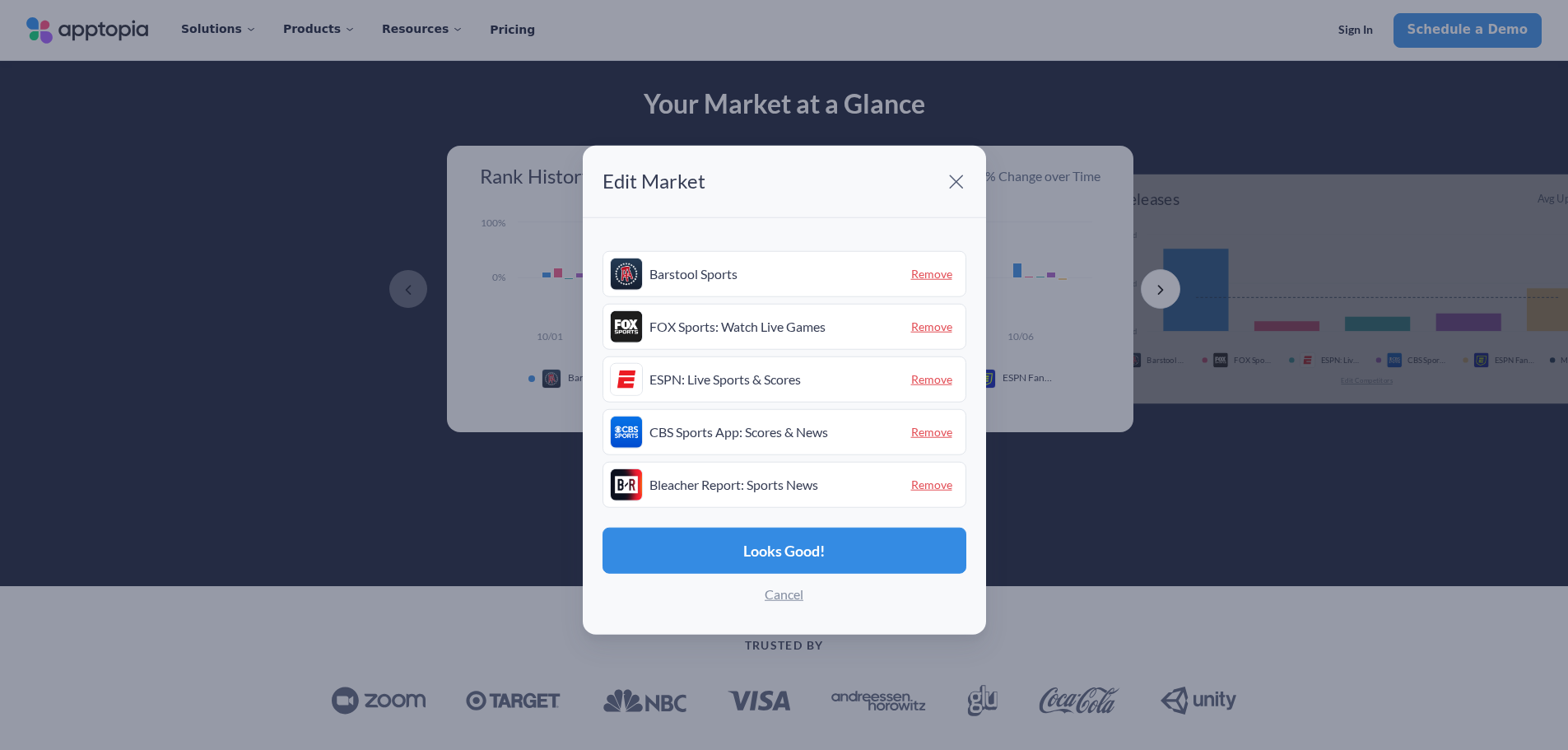
click at [922, 432] on span "Remove" at bounding box center [932, 431] width 54 height 26
click at [878, 484] on div "Choose App" at bounding box center [784, 485] width 363 height 46
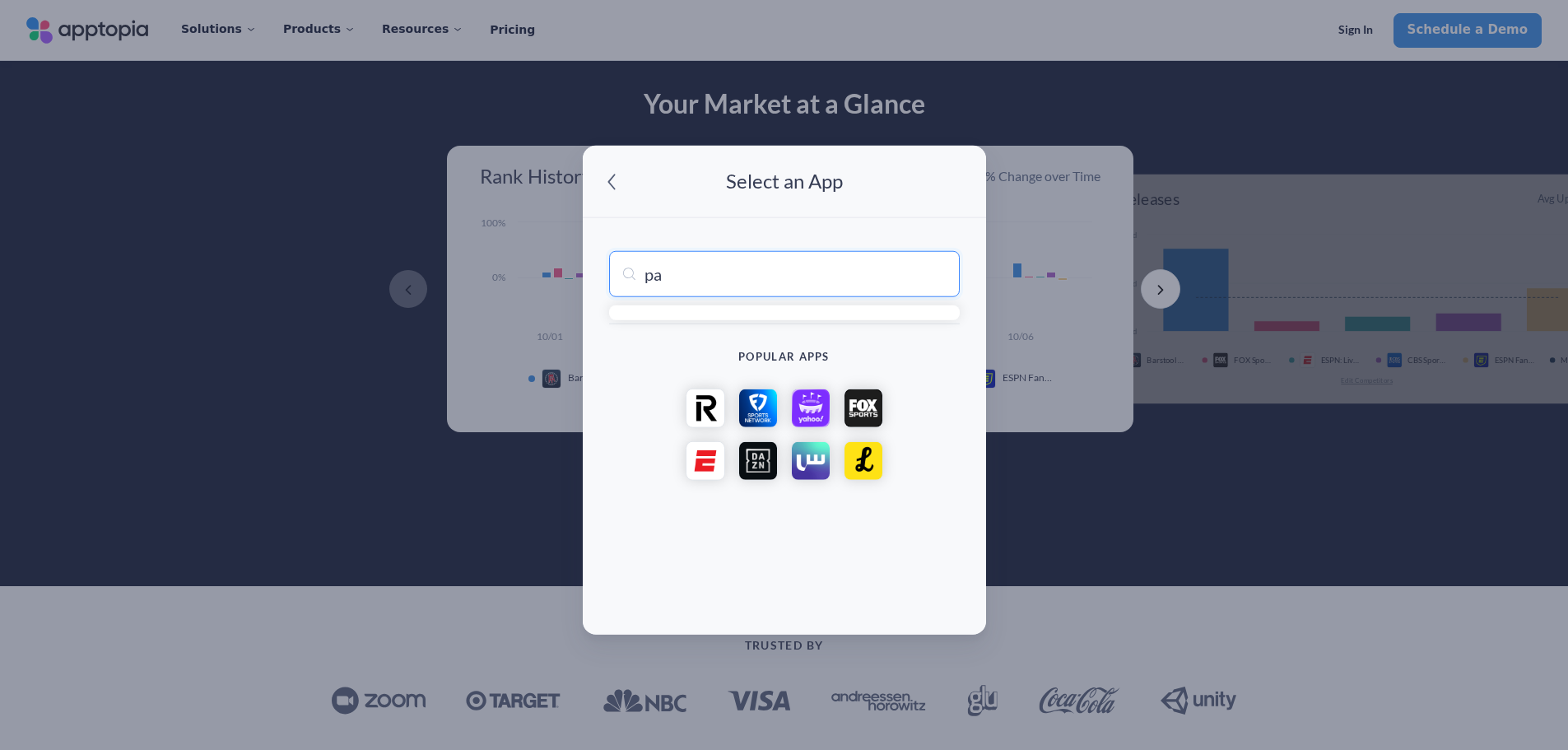
type input "p"
type input "mc"
type input "mcpro24fps demo - video camera"
type input "mca"
type input "mcafee Security: Privacy & VPN"
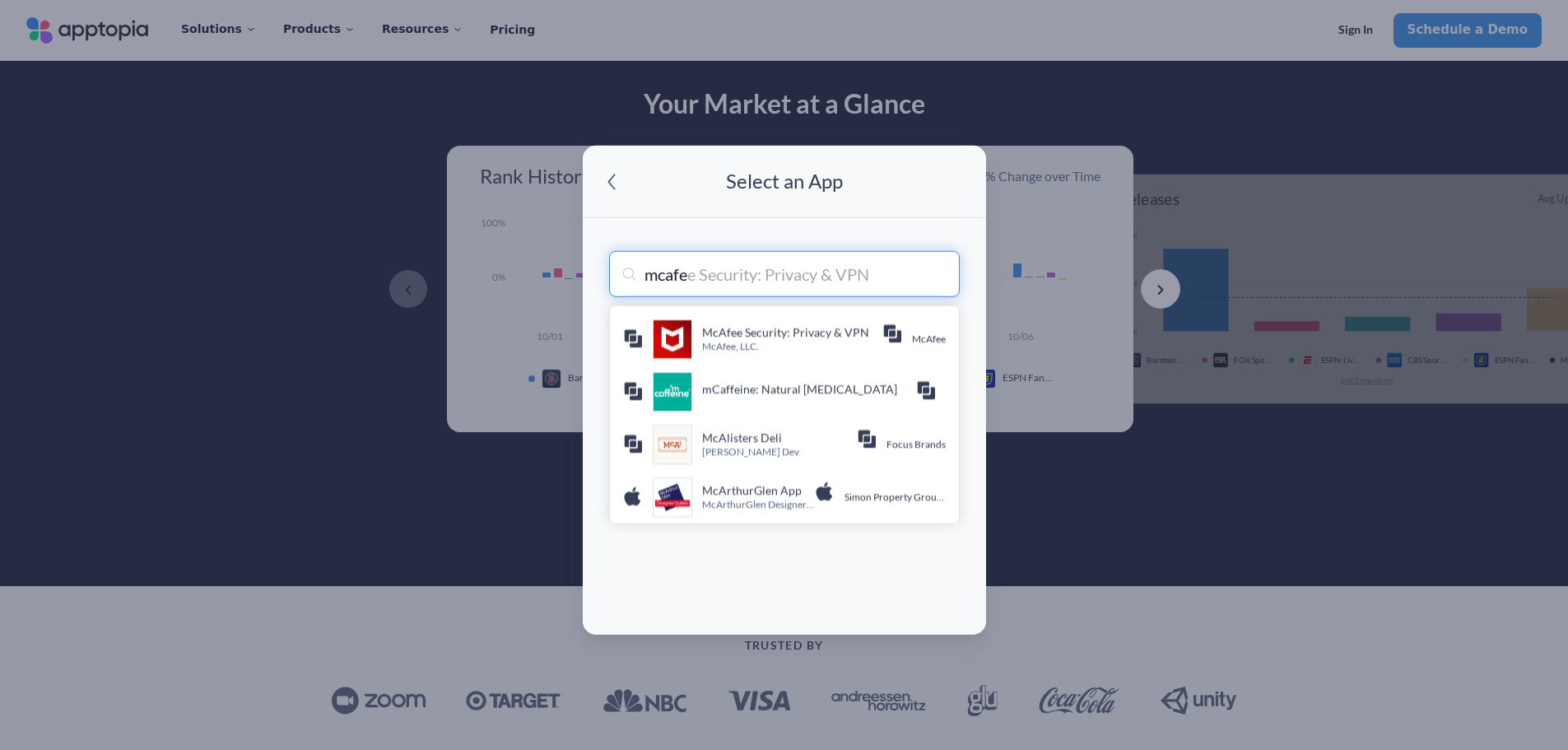
type input "mcafee"
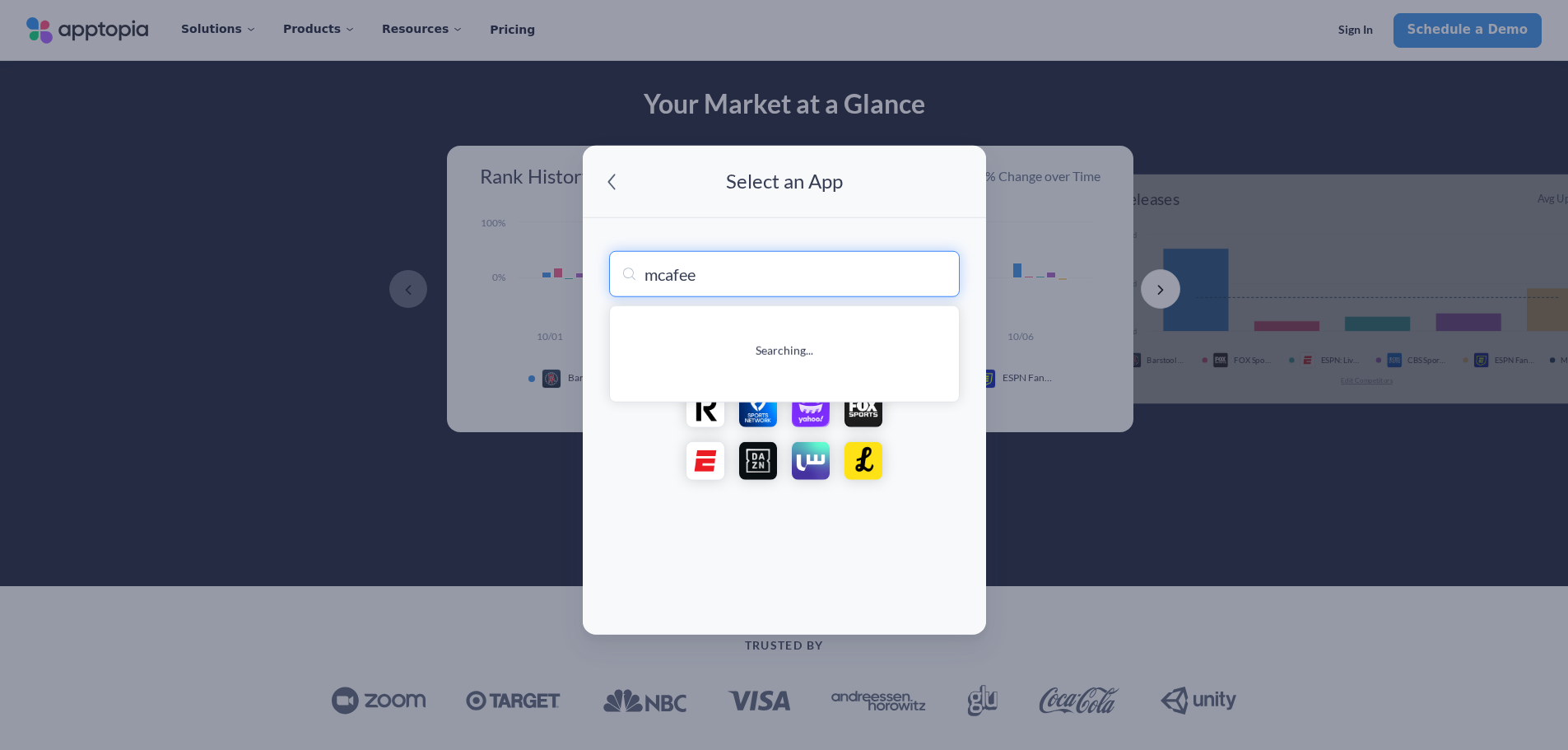
type input "mcafee Security: Privacy & VPN"
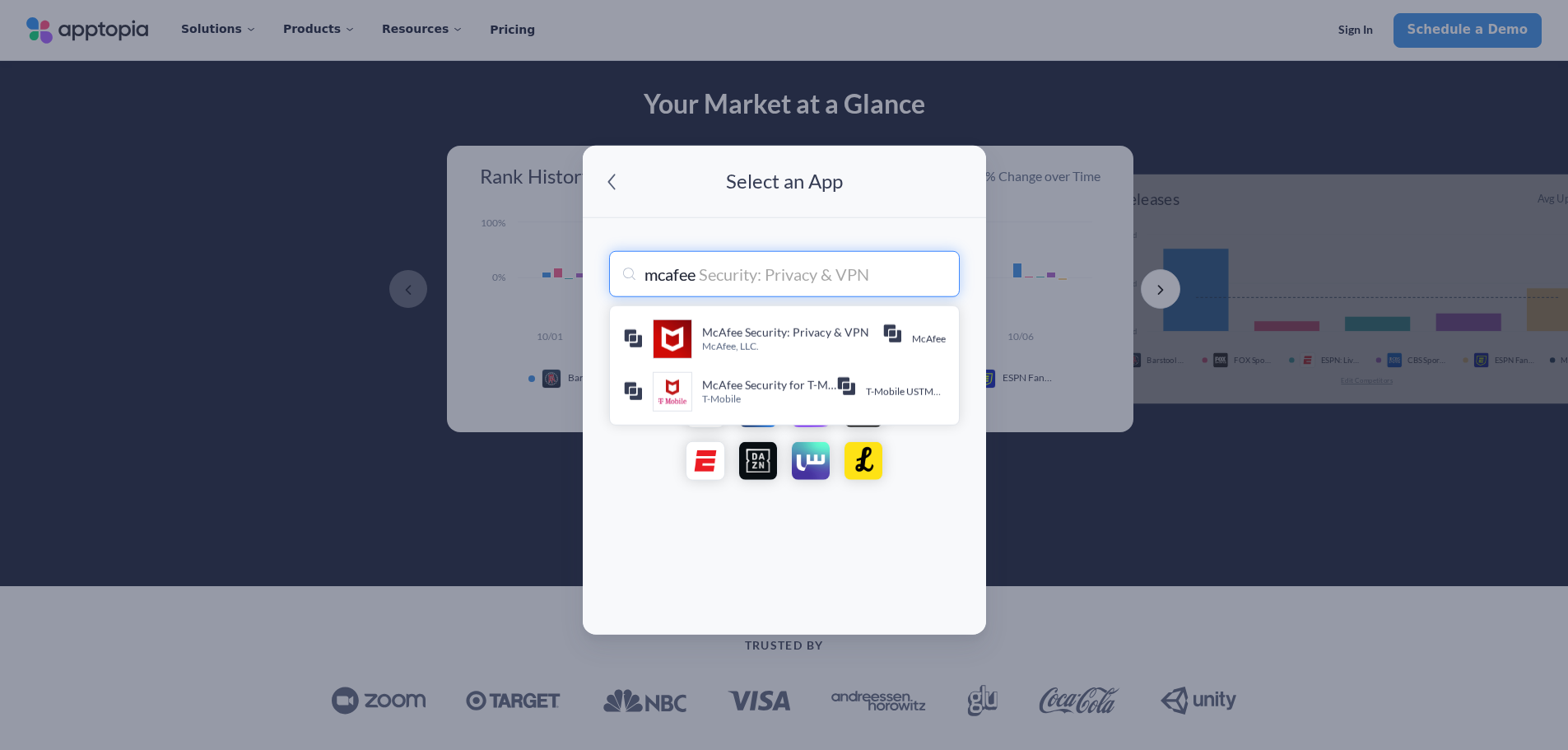
type input "mcafe"
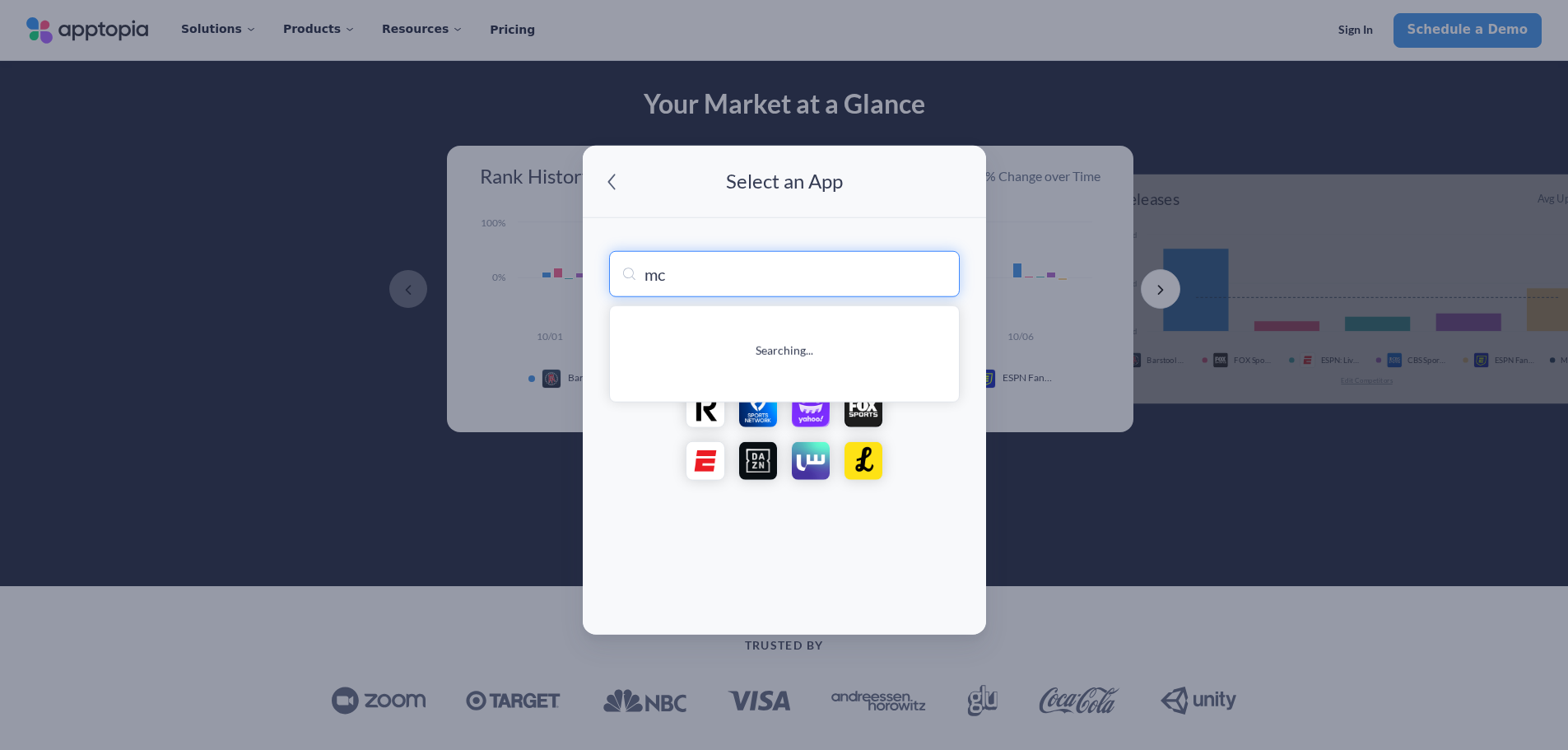
type input "m"
click at [612, 176] on span at bounding box center [611, 181] width 31 height 31
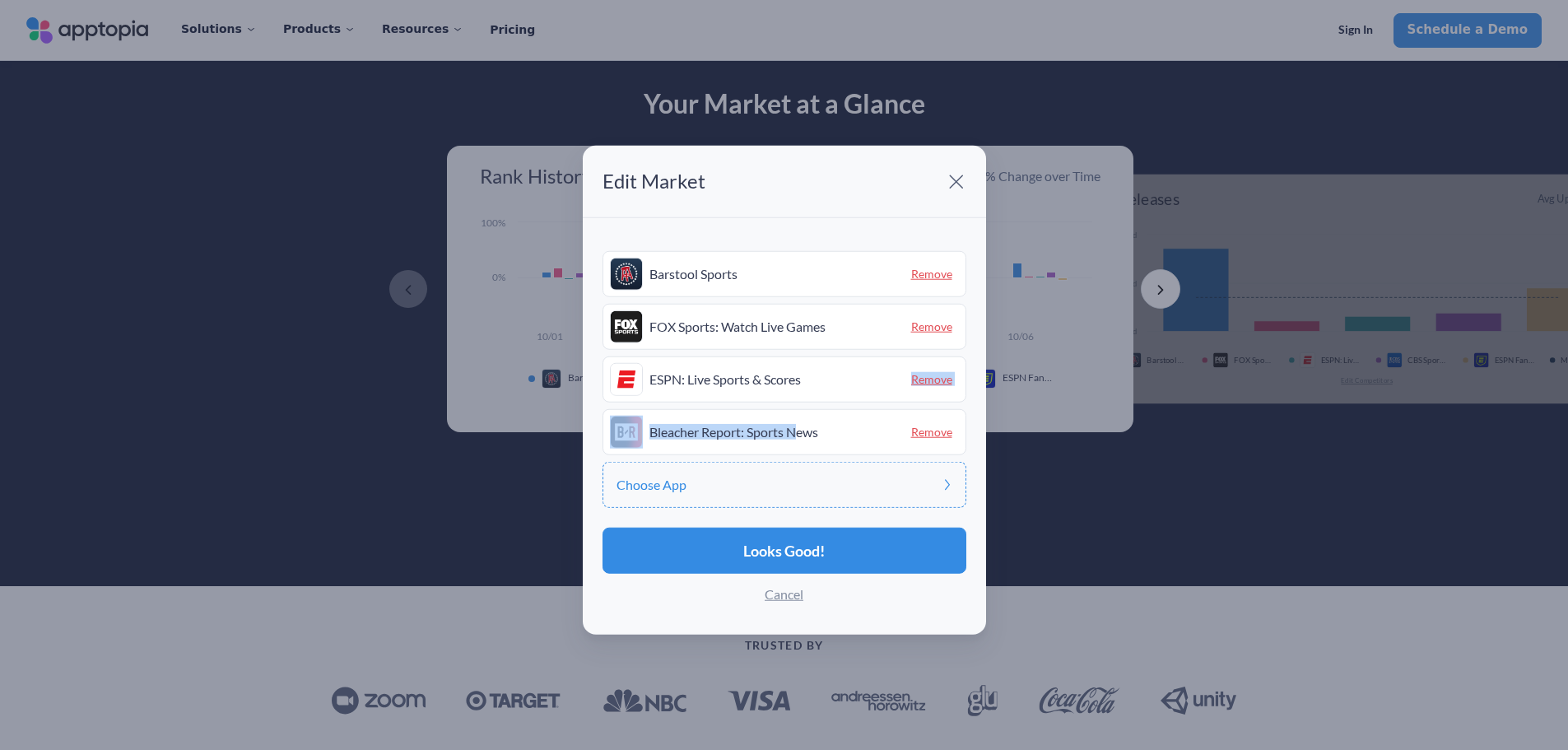
drag, startPoint x: 800, startPoint y: 431, endPoint x: 804, endPoint y: 399, distance: 32.2
click at [804, 399] on div "Barstool Sports Remove FOX Sports: Watch Live Games Remove ESPN: Live Sports & …" at bounding box center [784, 380] width 363 height 257
click at [938, 327] on span "Remove" at bounding box center [932, 326] width 54 height 26
click at [925, 325] on span "Remove" at bounding box center [932, 326] width 54 height 26
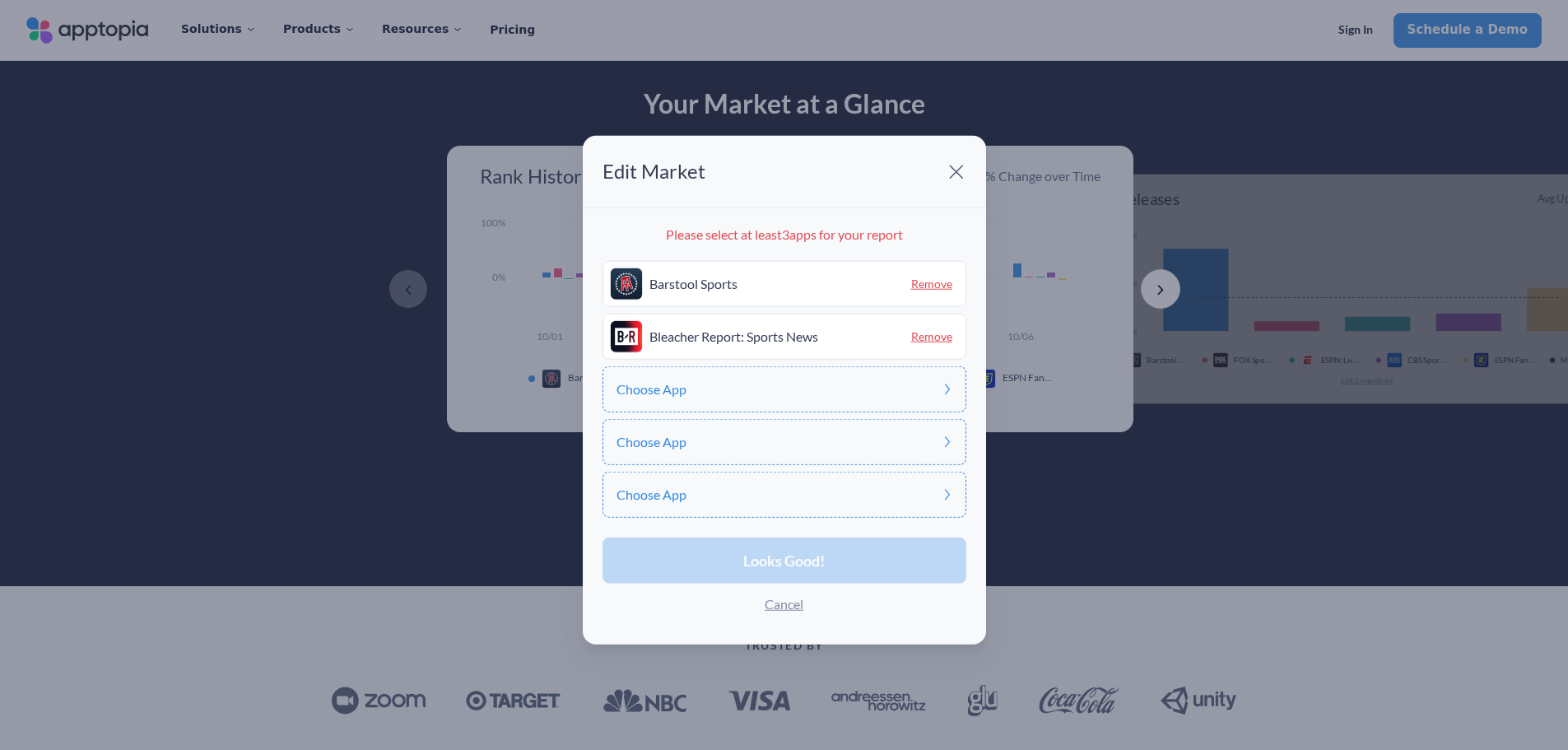
click at [906, 377] on div "Choose App" at bounding box center [784, 389] width 363 height 46
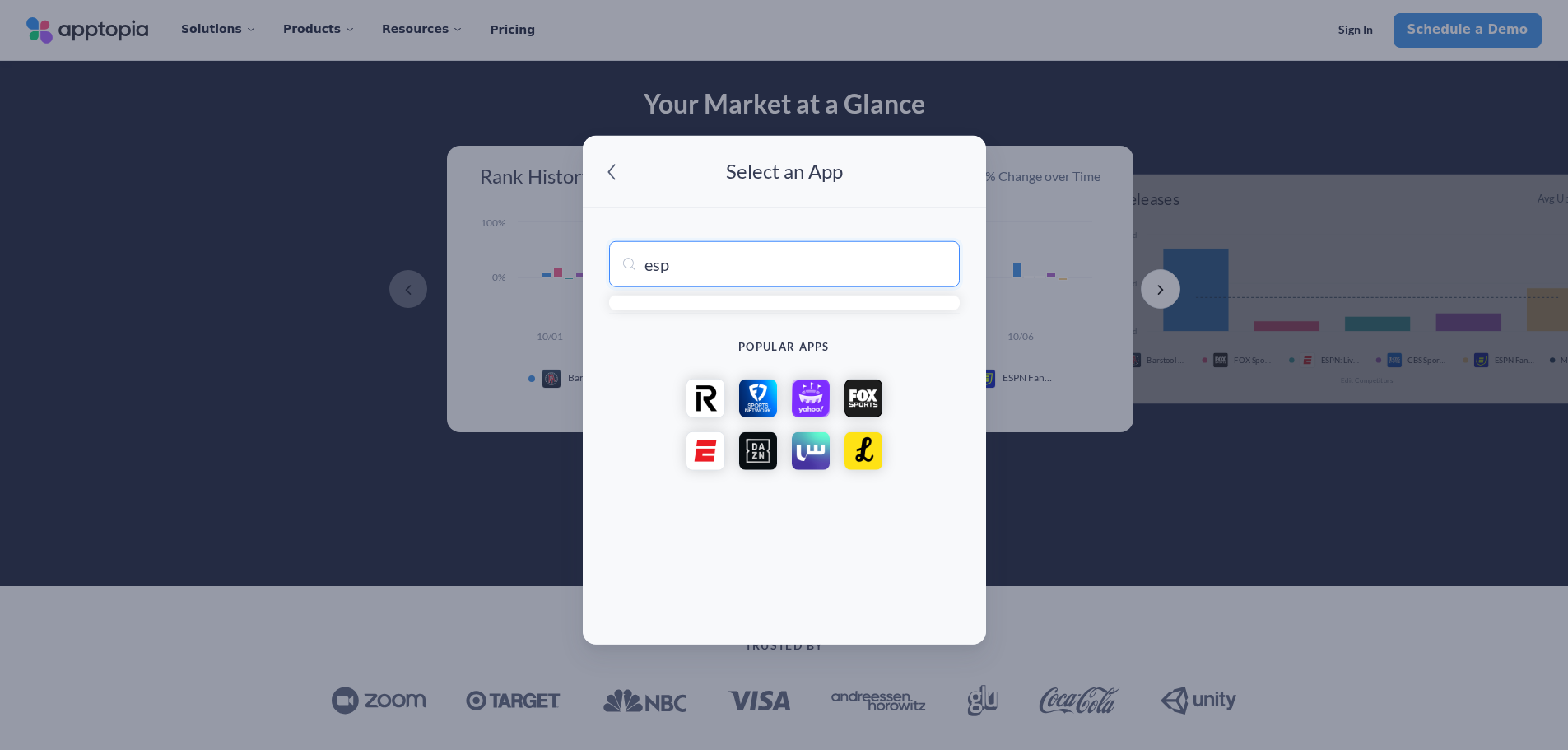
type input "espn"
type input "espn: Live Sports & Scores"
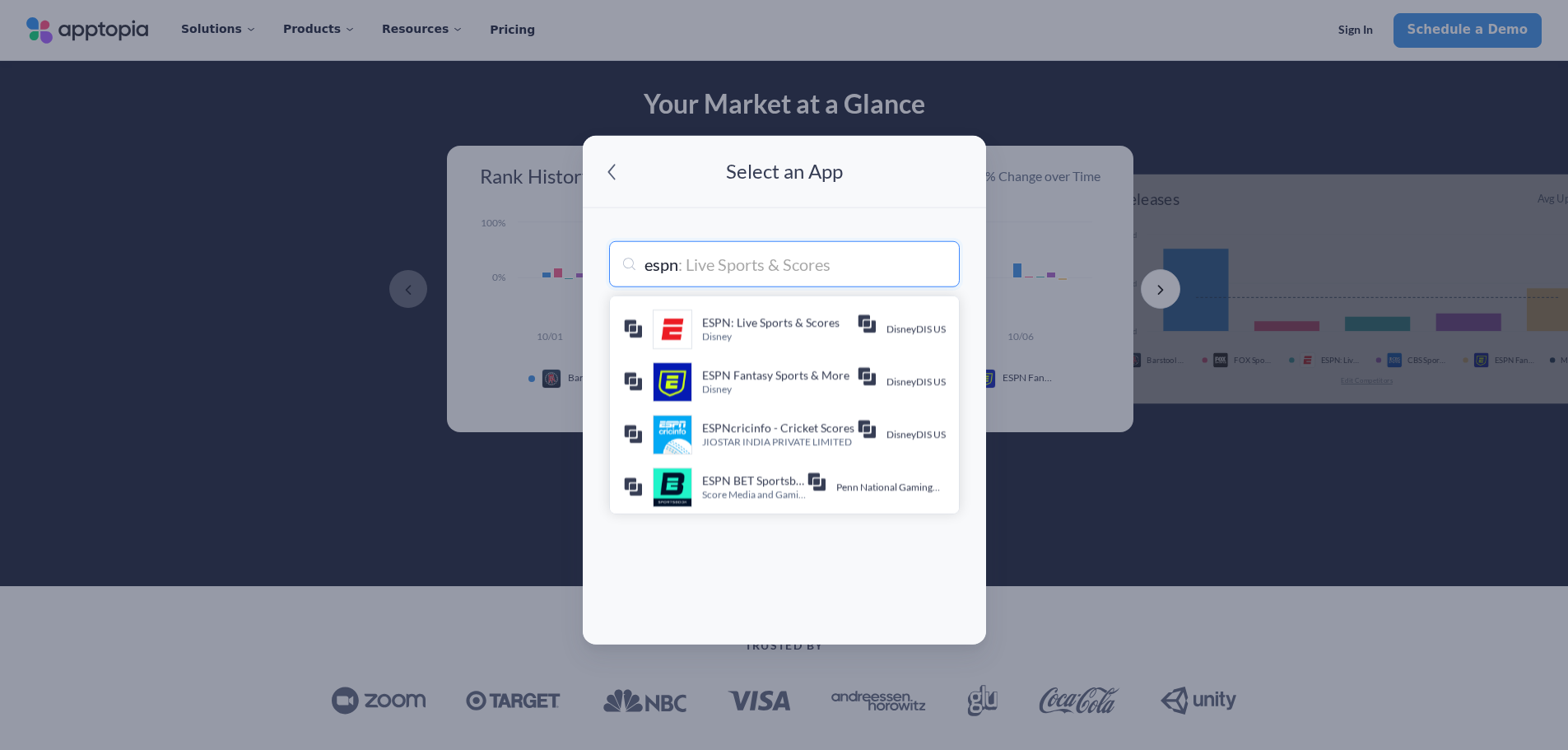
click at [774, 320] on h4 "ESPN: Live Sports & Scores" at bounding box center [779, 323] width 155 height 16
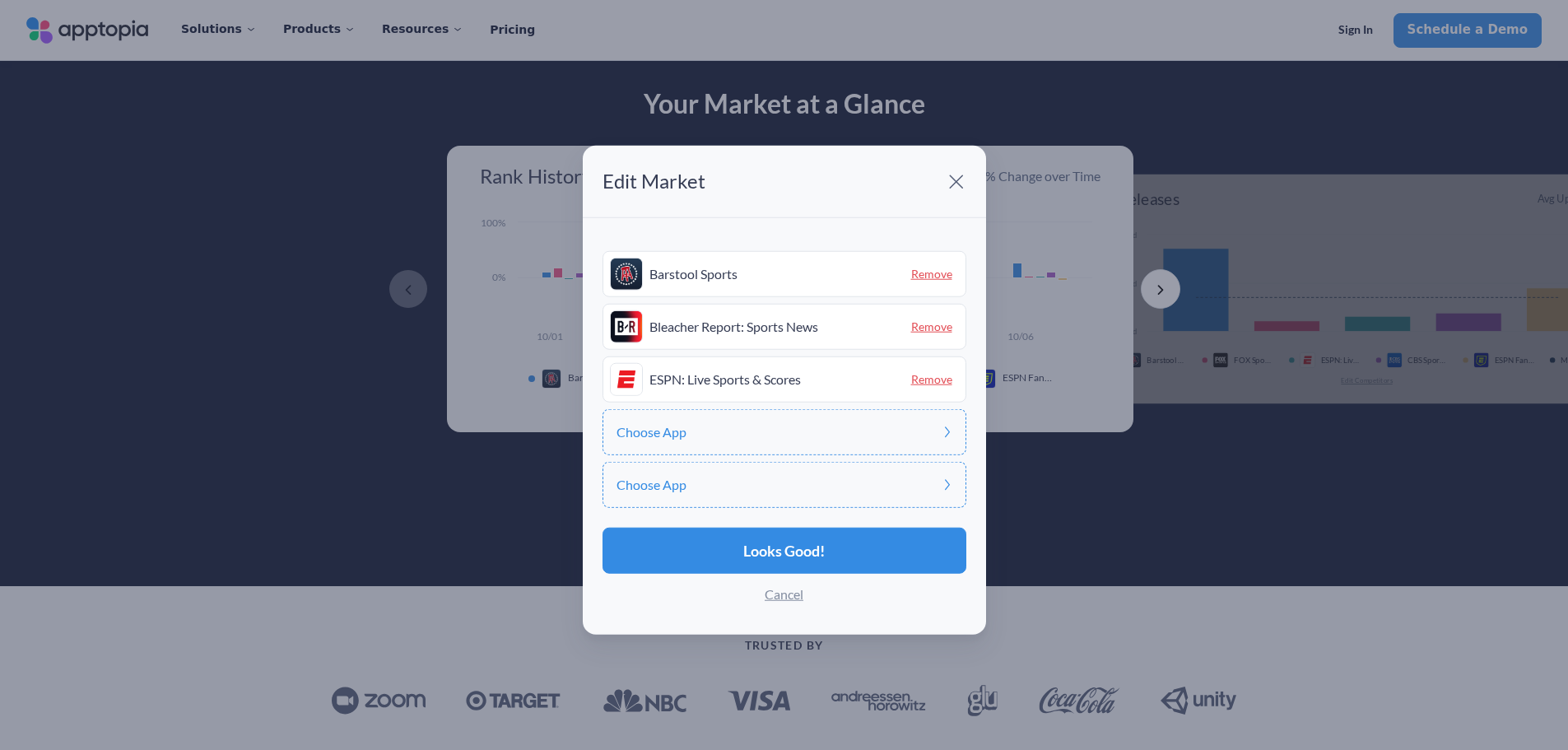
click at [851, 430] on div "Choose App" at bounding box center [784, 432] width 363 height 46
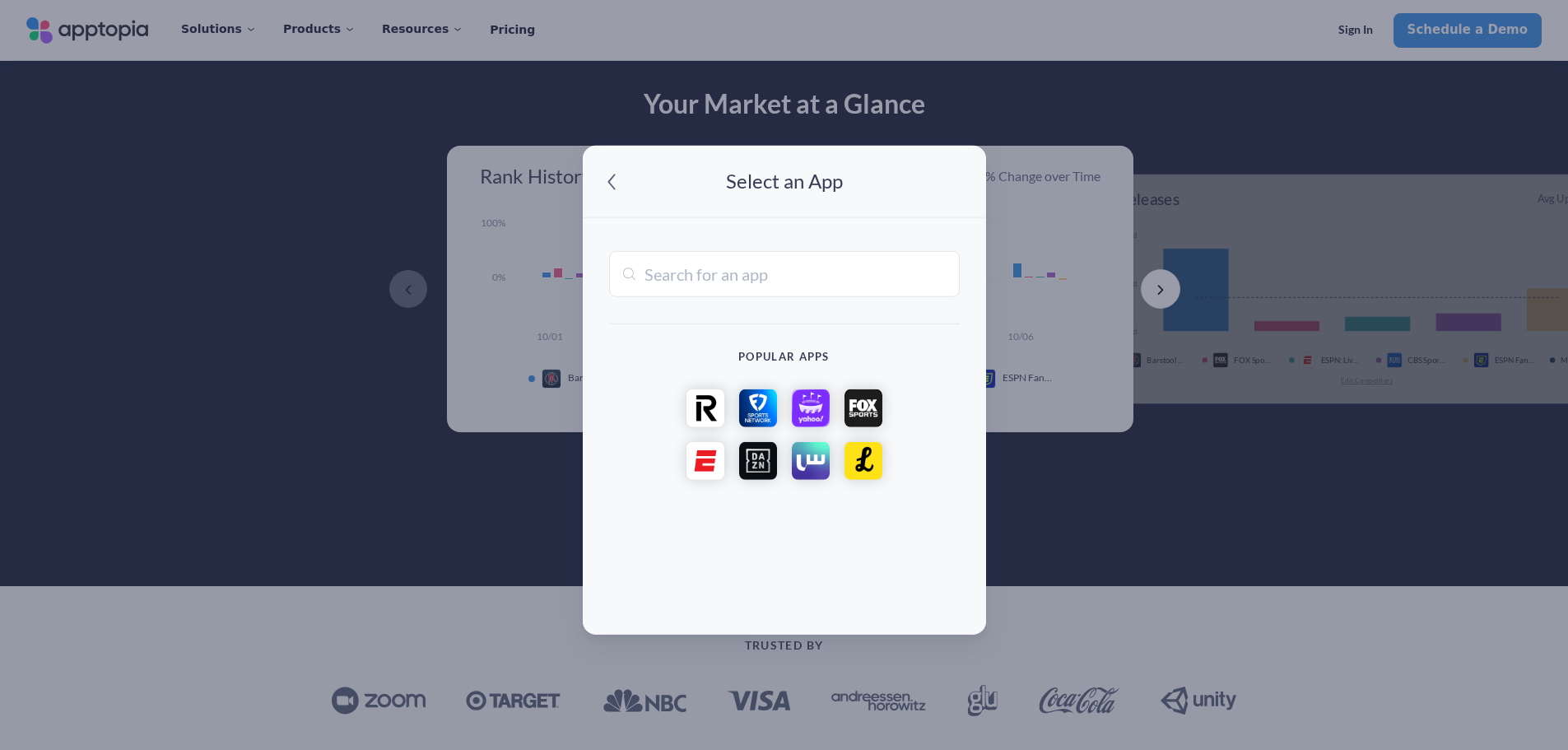
click at [698, 408] on img at bounding box center [705, 408] width 40 height 40
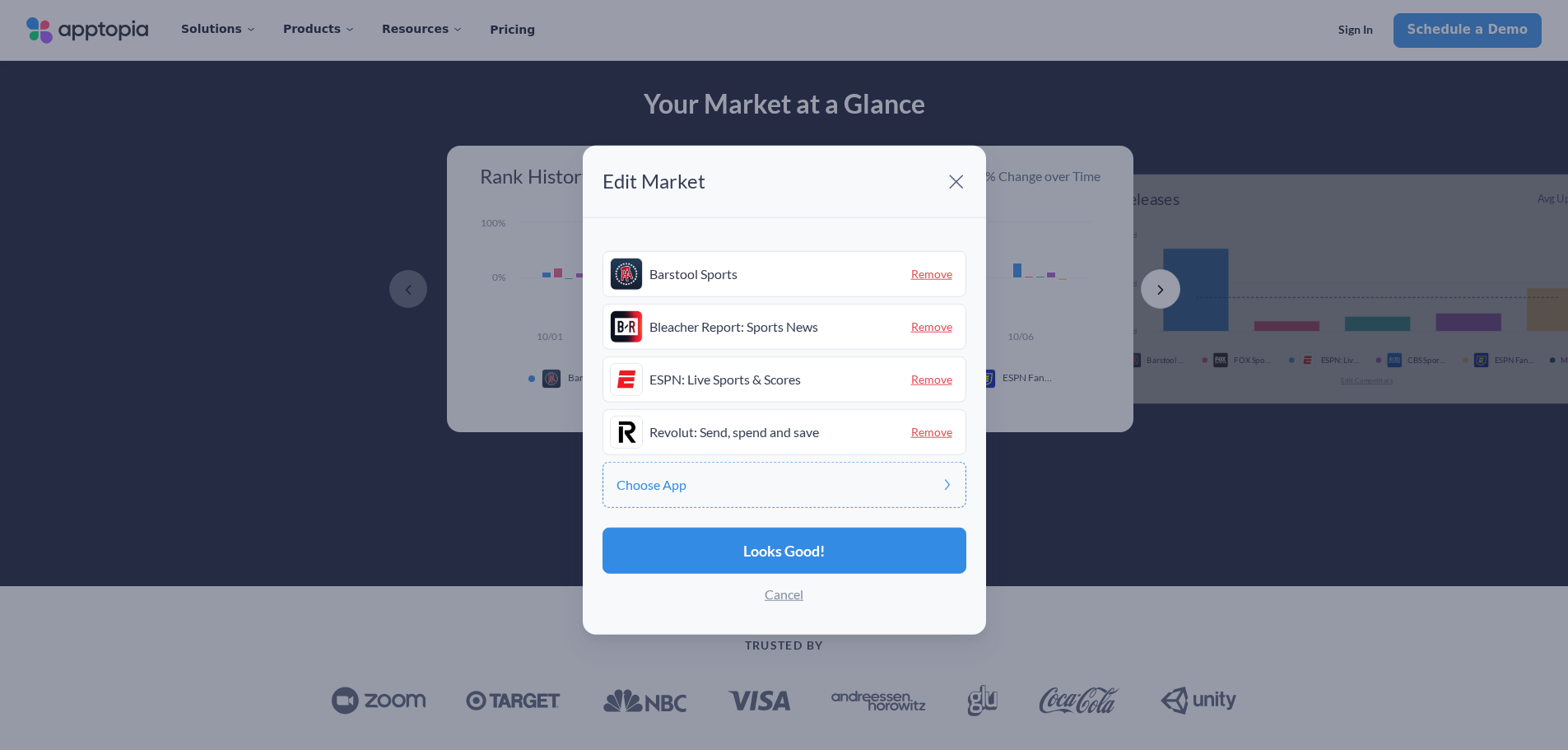
click at [926, 431] on span "Remove" at bounding box center [932, 431] width 54 height 26
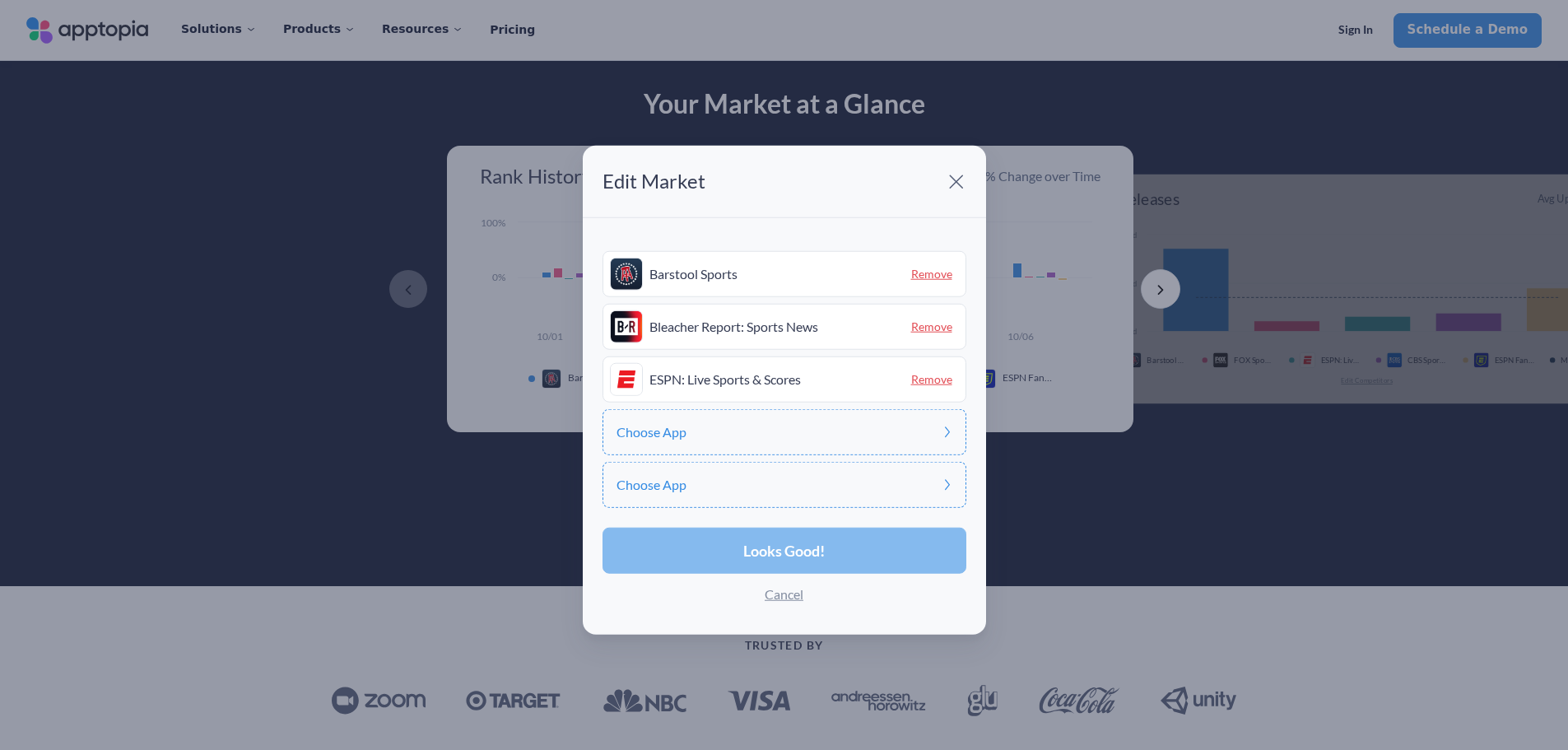
click at [786, 554] on span "Looks Good!" at bounding box center [784, 551] width 82 height 15
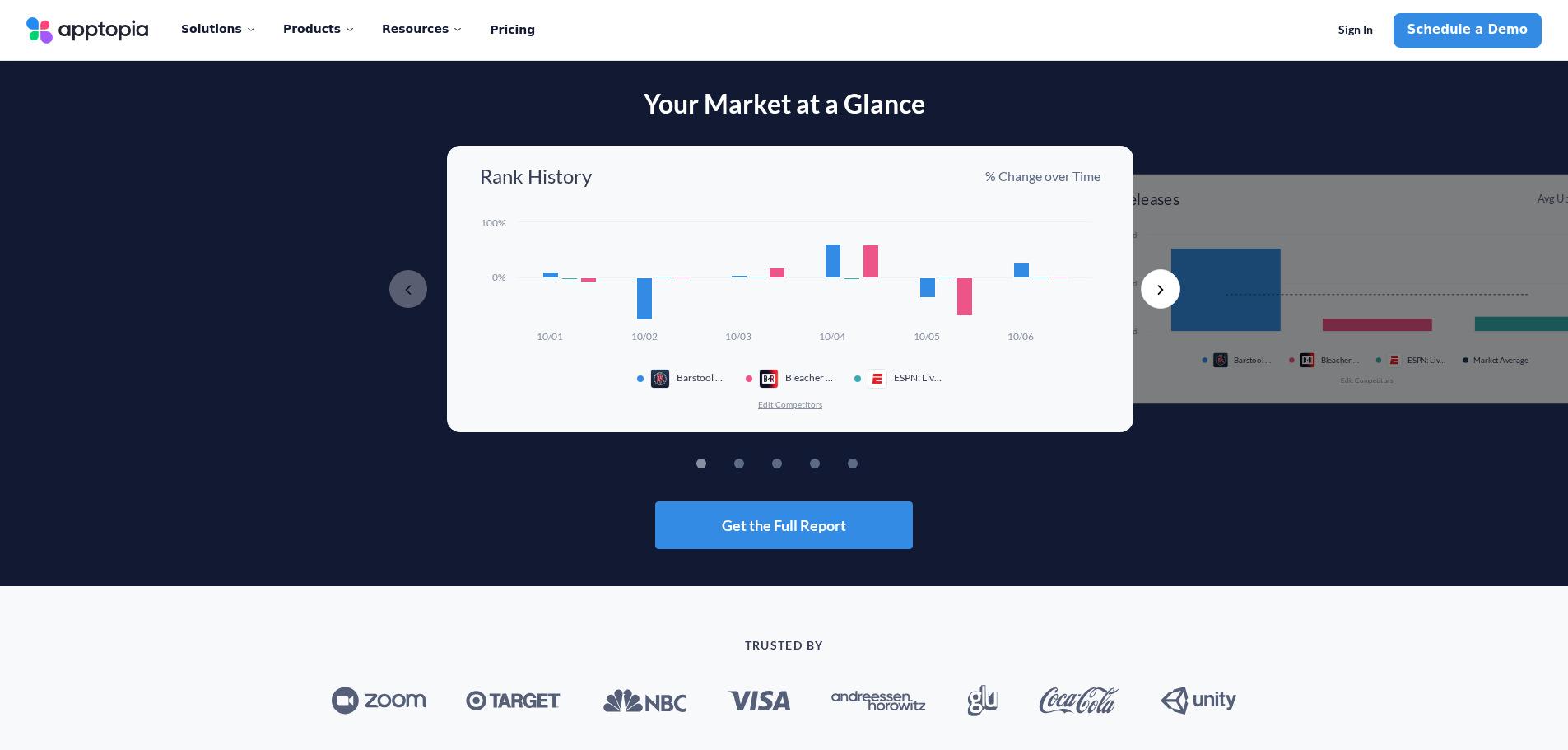
click at [775, 406] on button "Edit Competitors" at bounding box center [790, 404] width 66 height 12
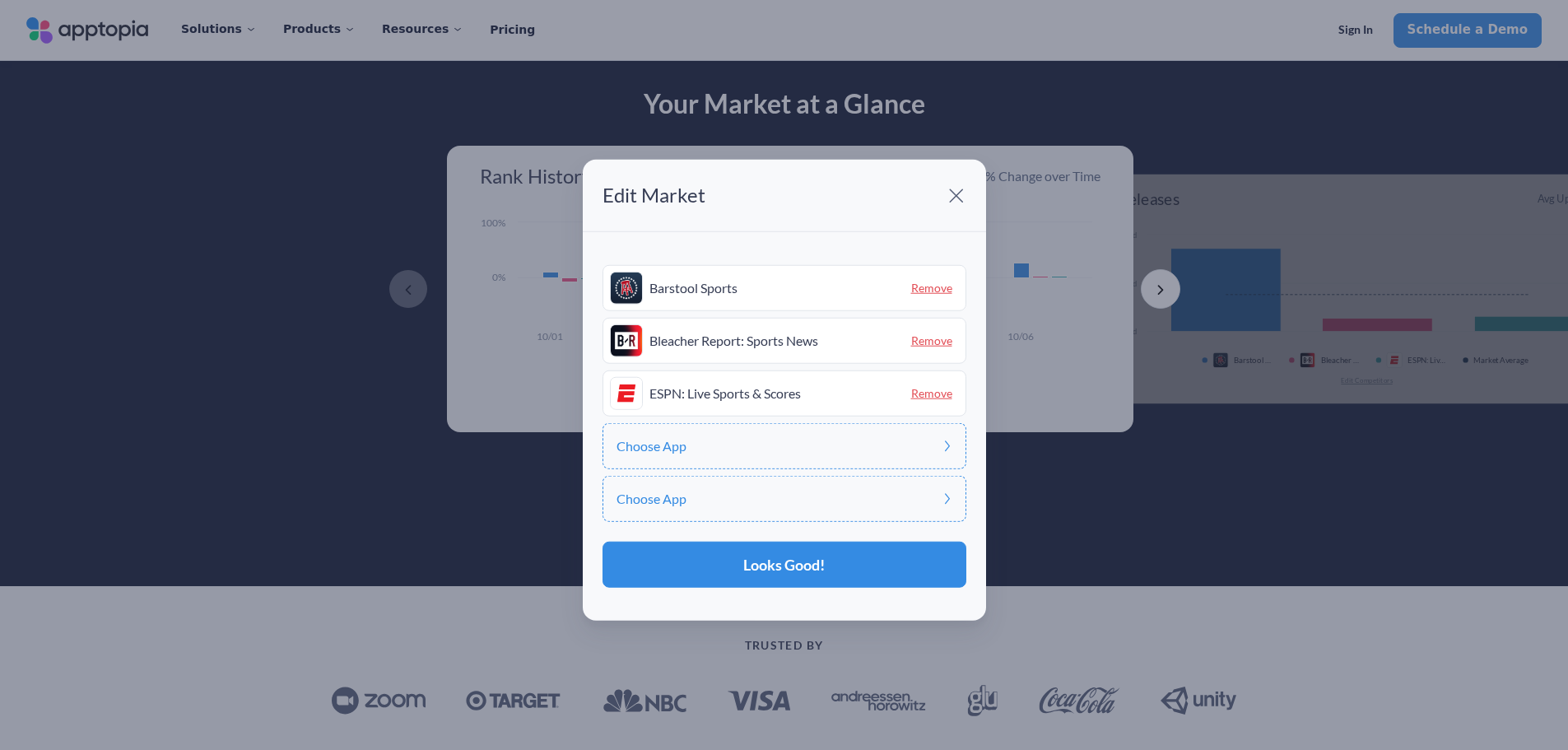
click at [938, 342] on span "Remove" at bounding box center [932, 340] width 54 height 26
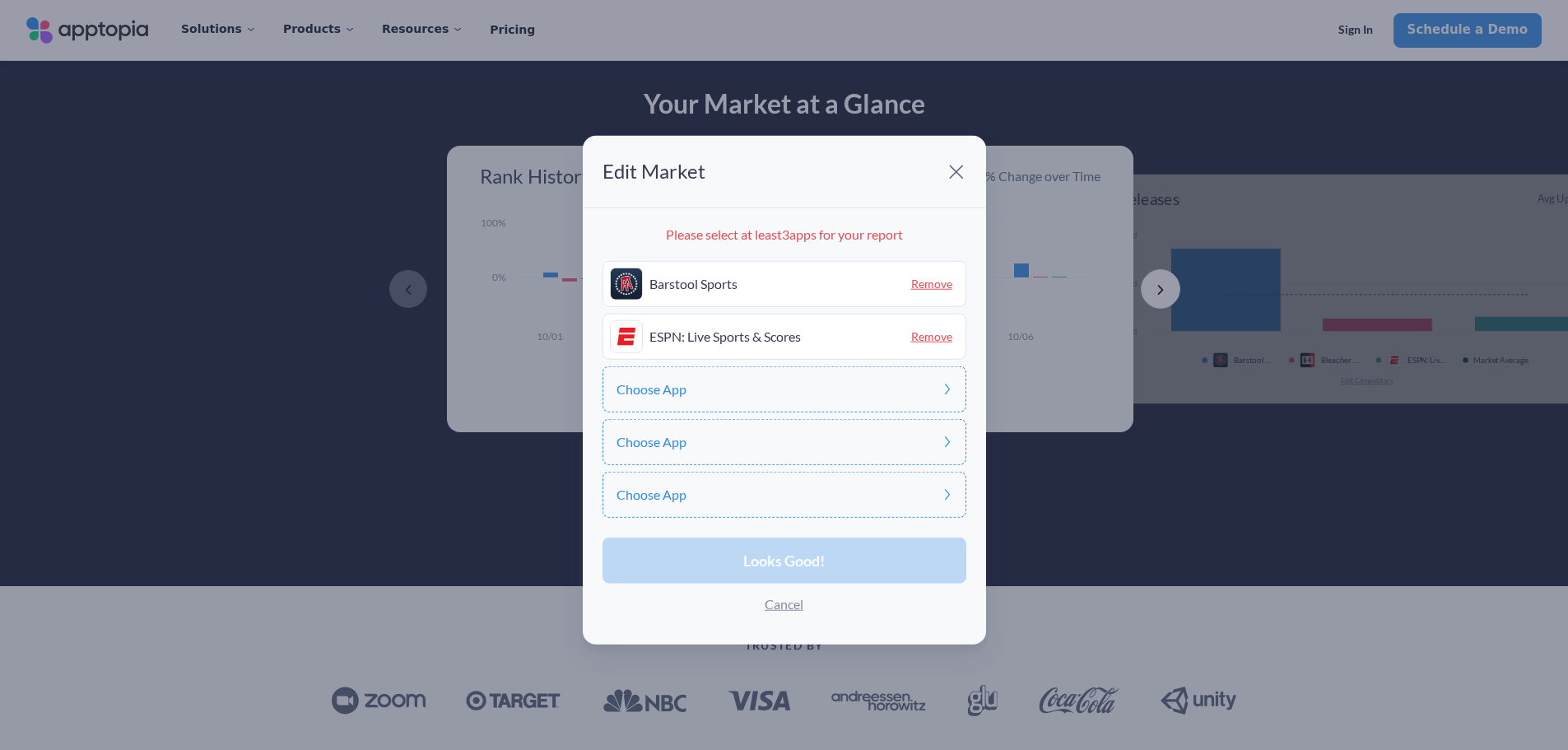
click at [935, 335] on span "Remove" at bounding box center [932, 336] width 54 height 26
click at [846, 330] on div "Choose App" at bounding box center [784, 337] width 363 height 46
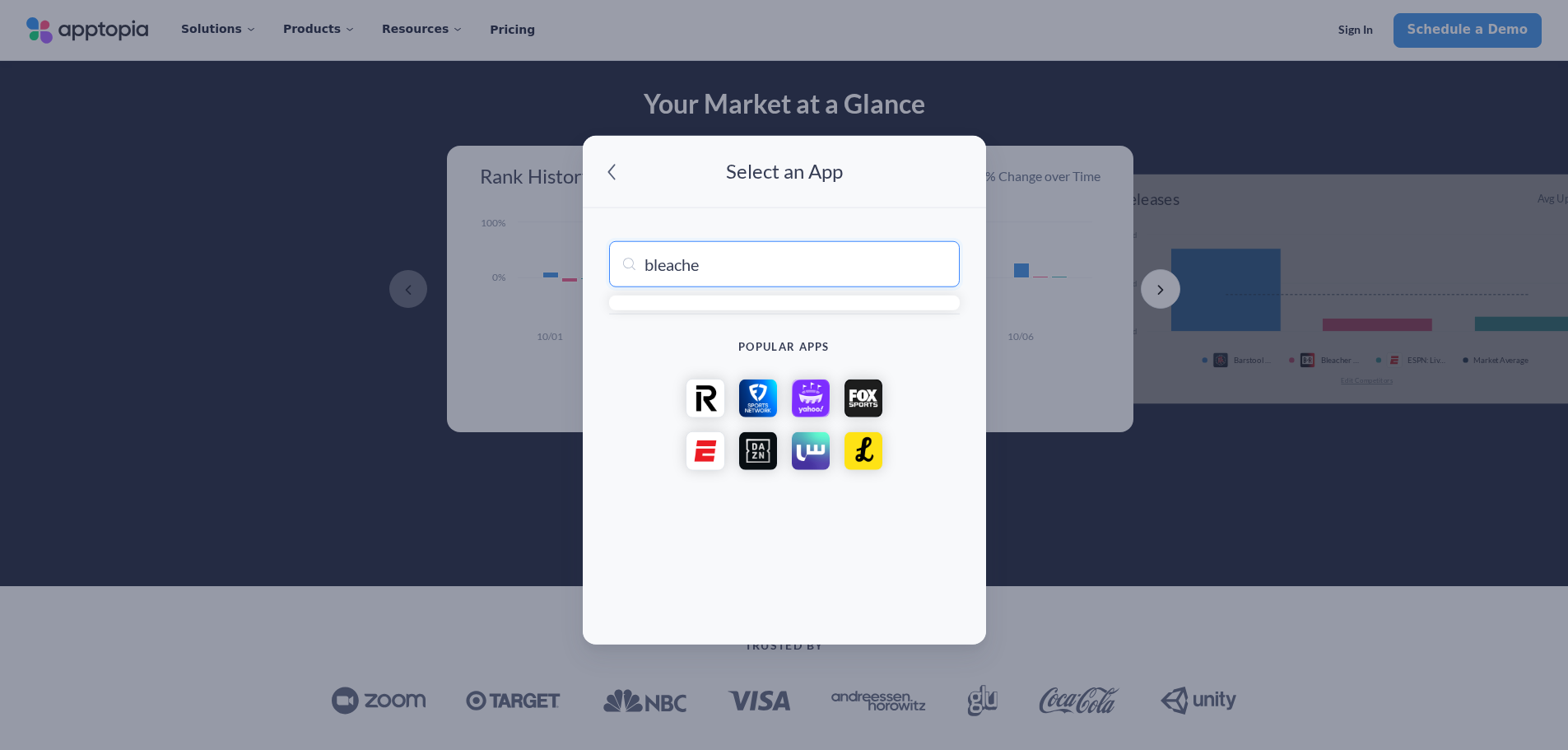
type input "bleacher"
type input "bleacher Report: Sports News"
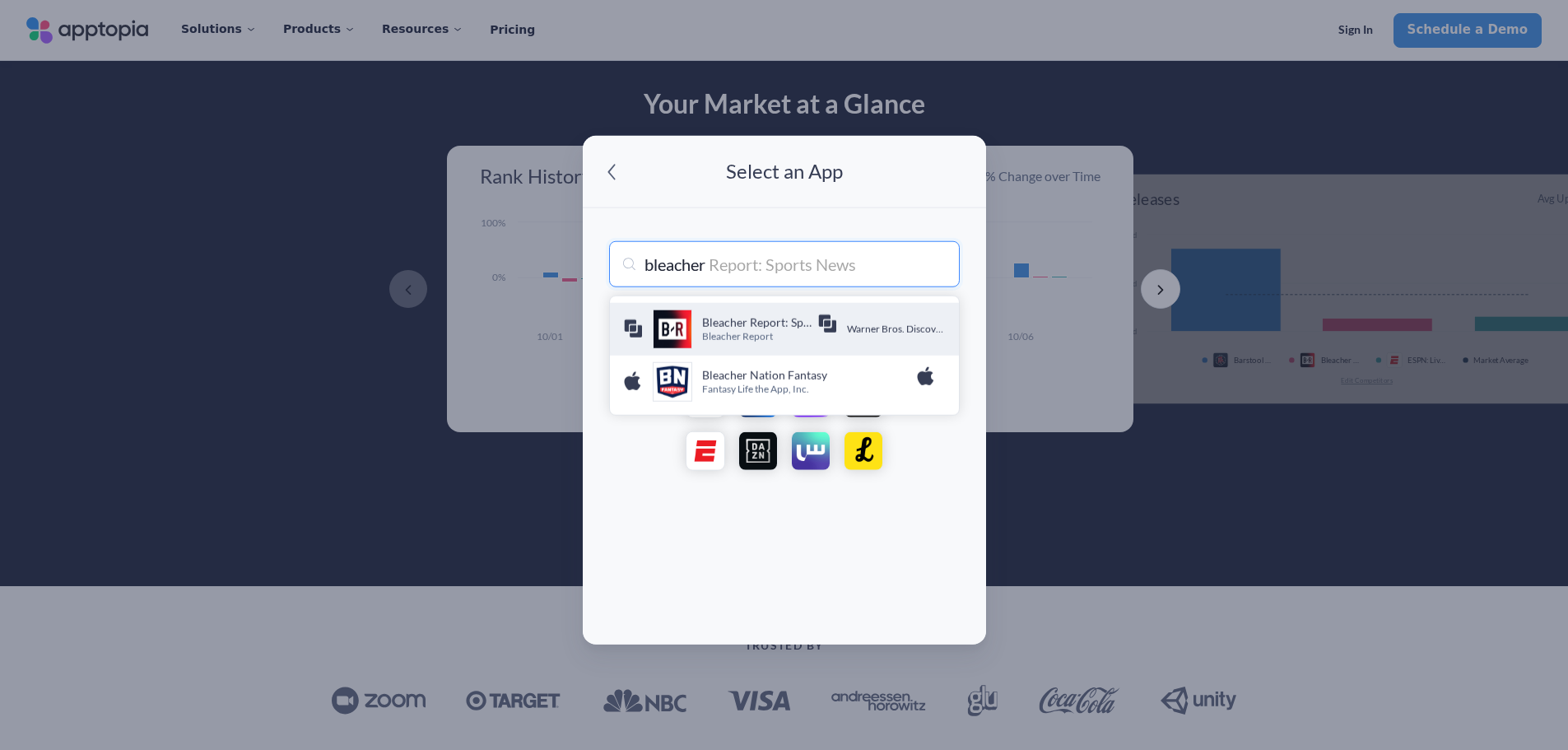
click at [751, 324] on h4 "Bleacher Report: Sports News" at bounding box center [760, 323] width 115 height 16
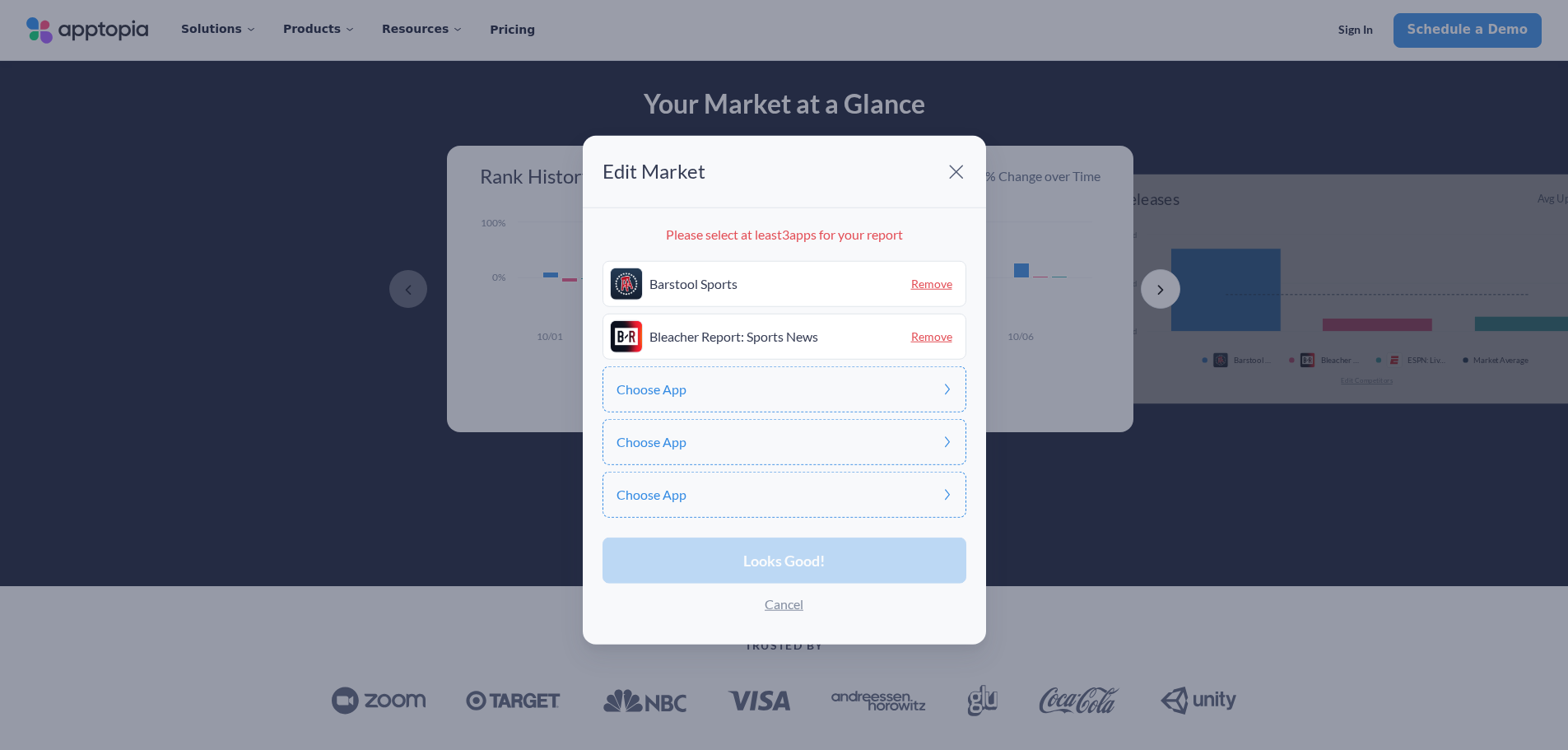
click at [760, 388] on div "Choose App" at bounding box center [784, 389] width 363 height 46
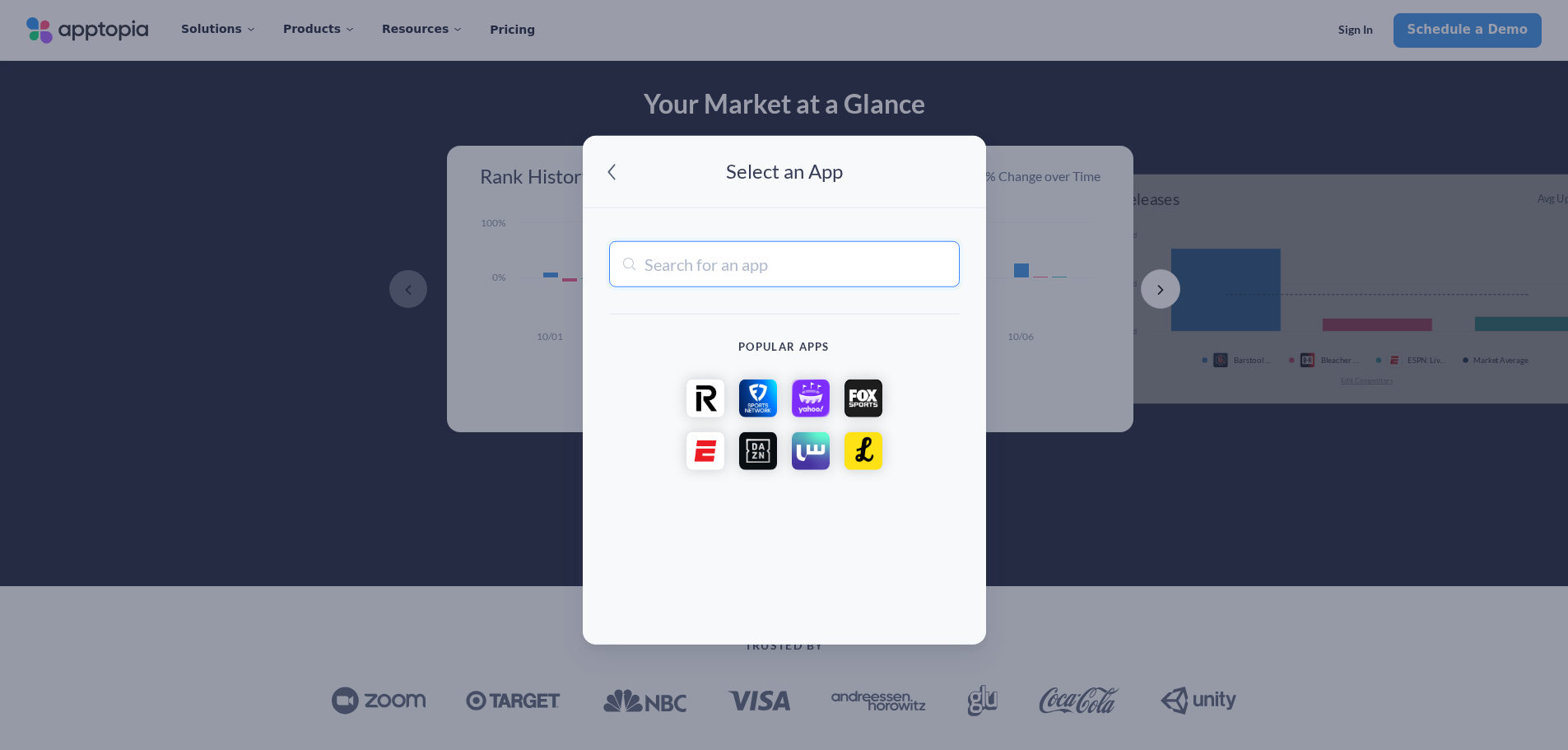
click at [713, 450] on img at bounding box center [705, 451] width 40 height 40
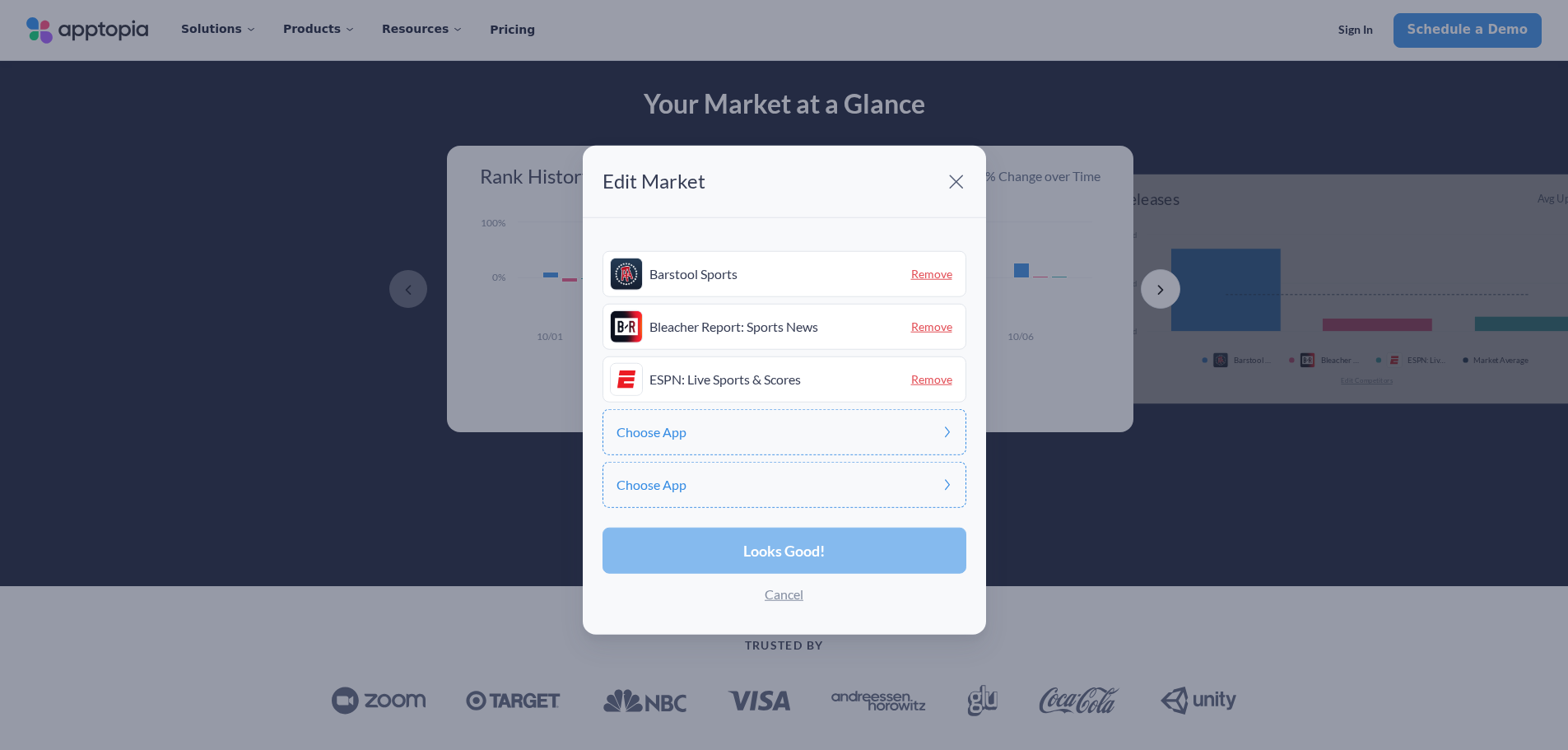
click at [765, 545] on span "Looks Good!" at bounding box center [784, 551] width 82 height 15
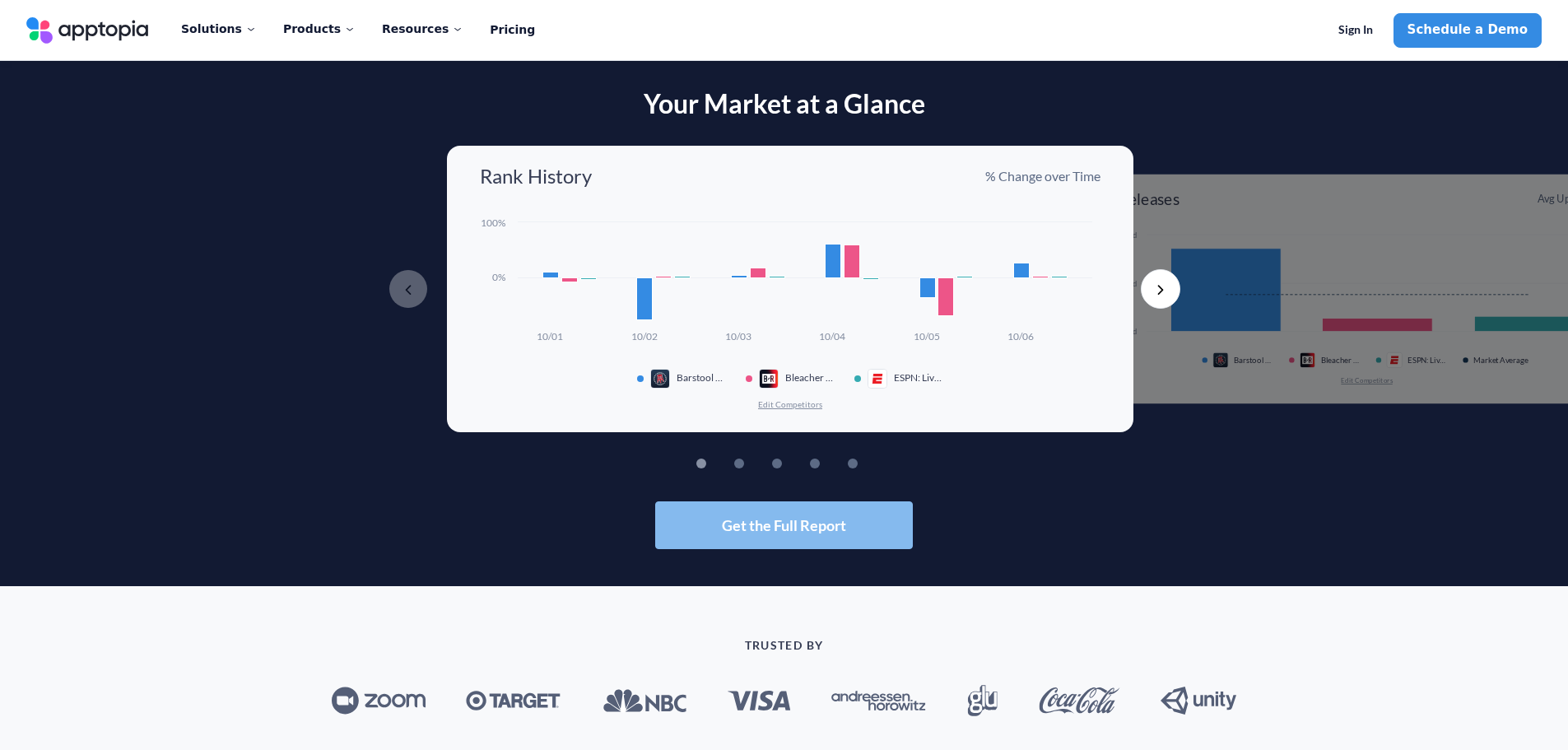
click at [795, 519] on span "Get the Full Report" at bounding box center [784, 525] width 124 height 15
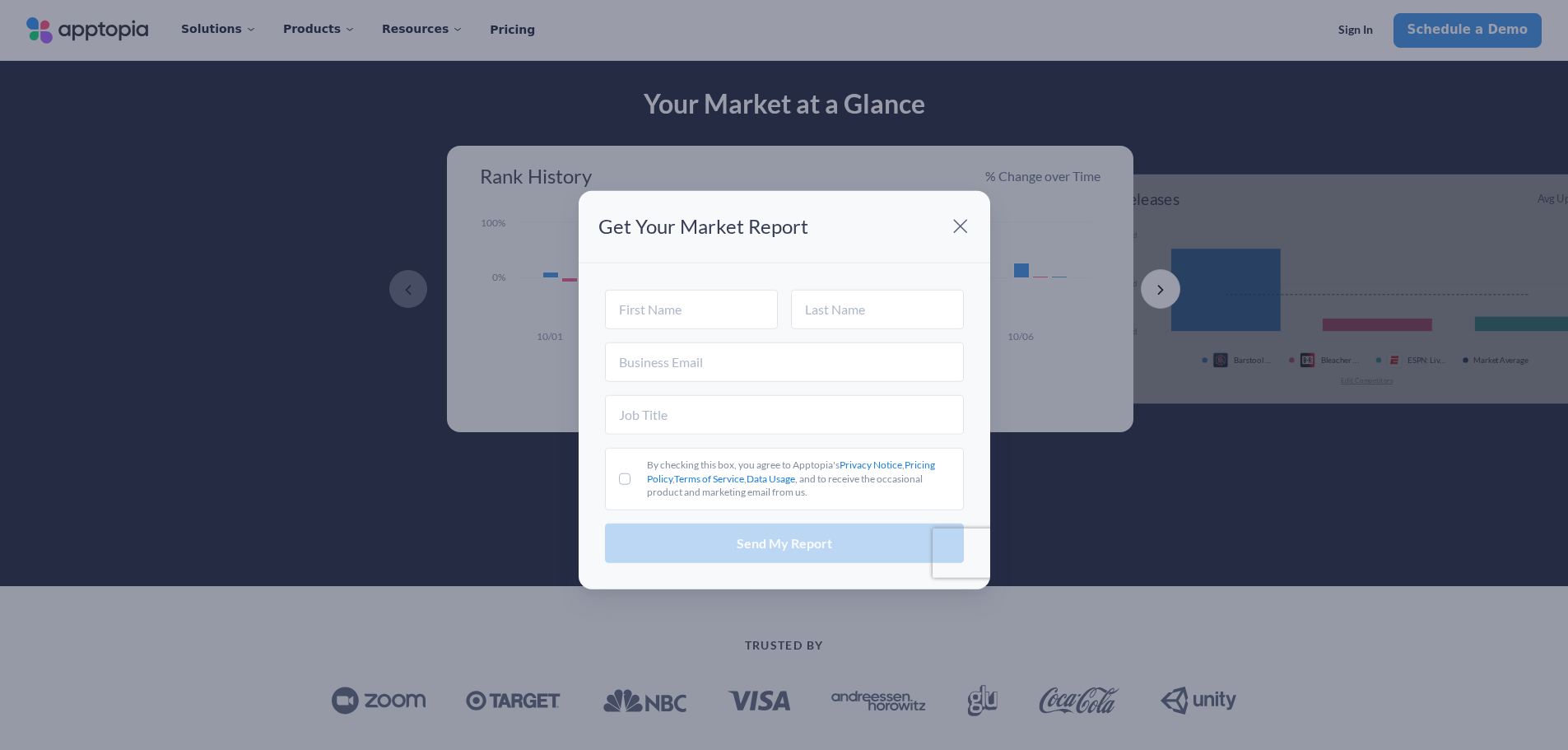
click at [953, 223] on span at bounding box center [961, 227] width 33 height 33
